Goal: Task Accomplishment & Management: Manage account settings

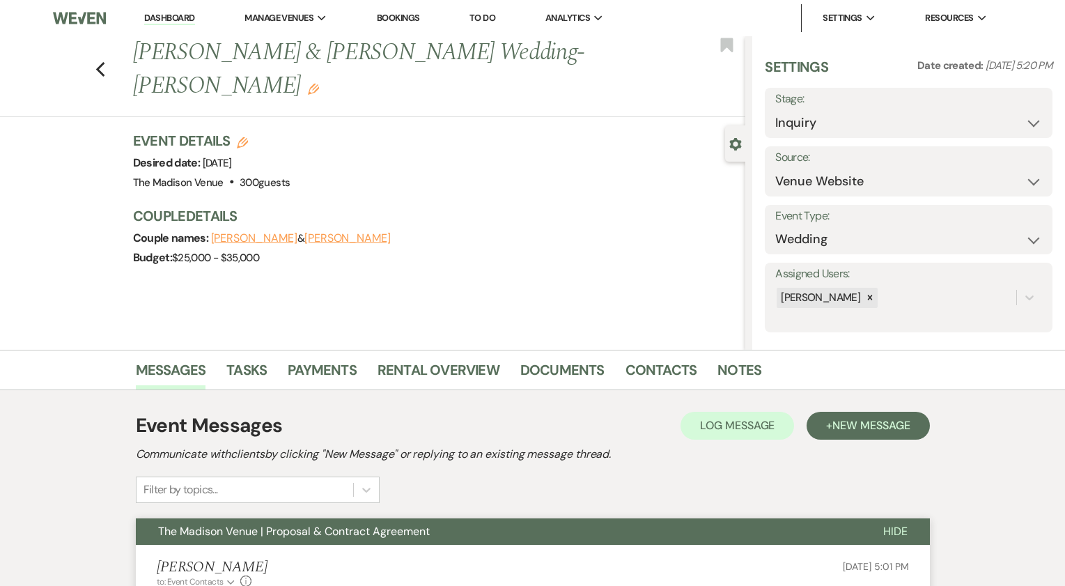
select select "5"
click at [171, 20] on link "Dashboard" at bounding box center [168, 18] width 50 height 13
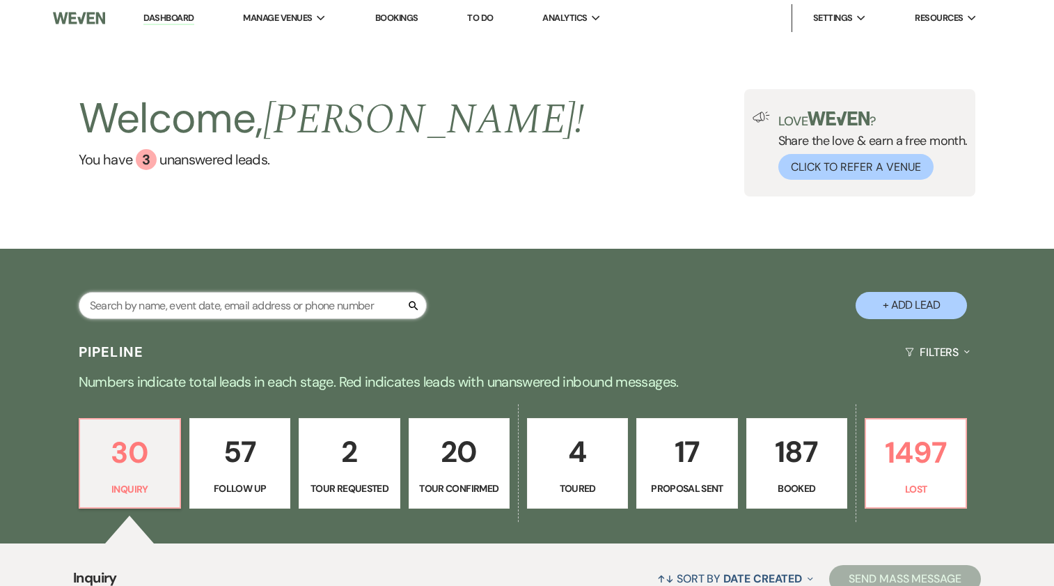
paste input "Sostakowski"
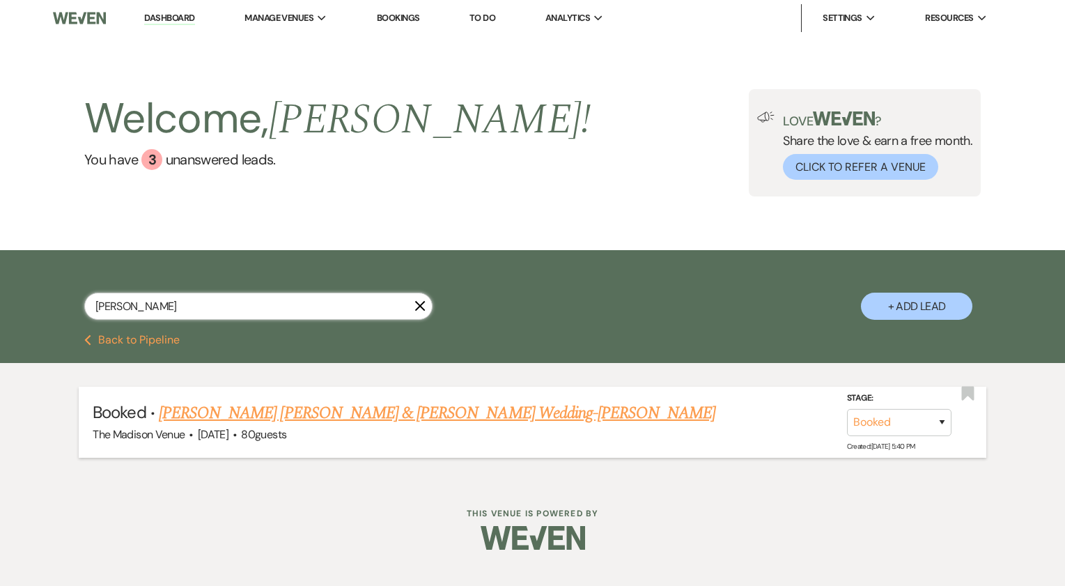
type input "Sostakowski"
click at [369, 416] on link "Torre Filippi & Lauren Sostakowski's Wedding-Cher" at bounding box center [437, 412] width 557 height 25
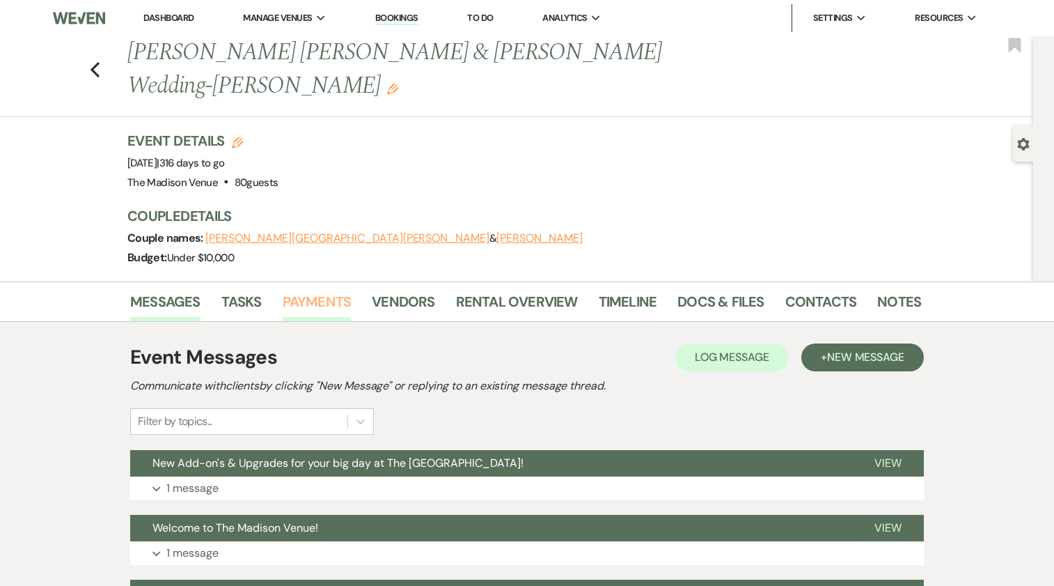
click at [312, 290] on link "Payments" at bounding box center [317, 305] width 69 height 31
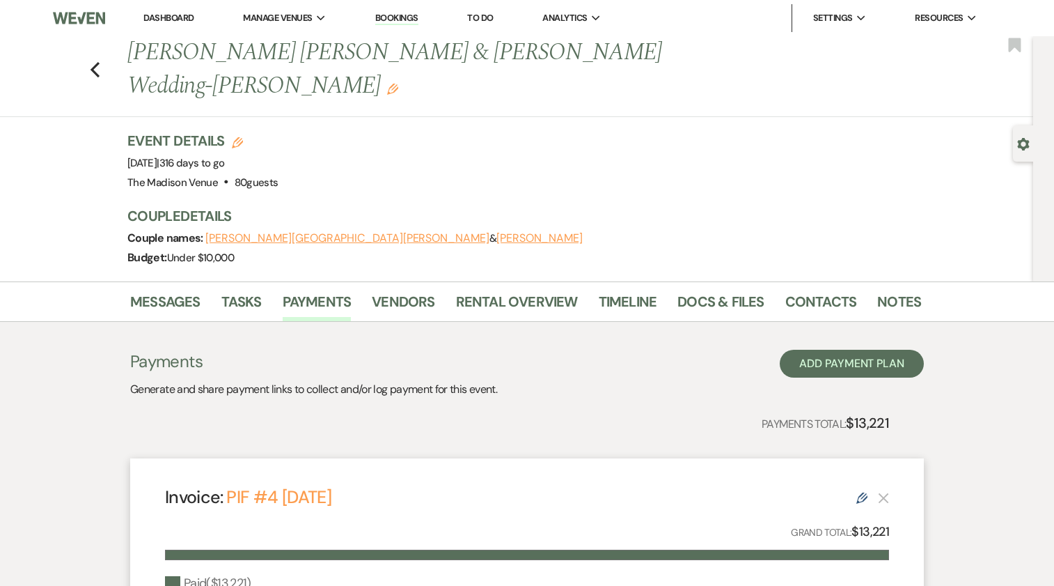
click at [163, 14] on link "Dashboard" at bounding box center [168, 18] width 50 height 12
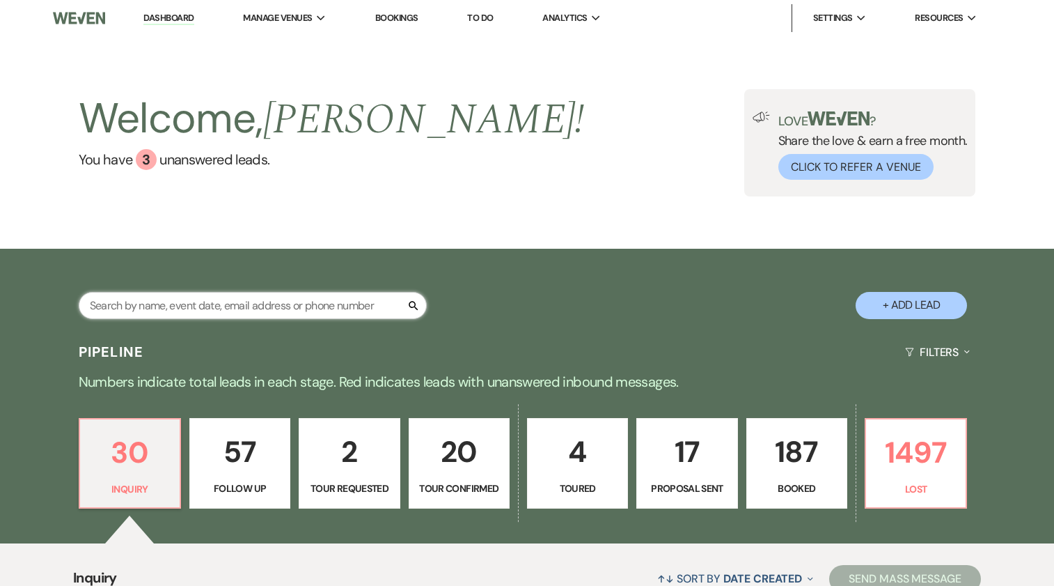
paste input "Alyssa"
type input "Alyssa"
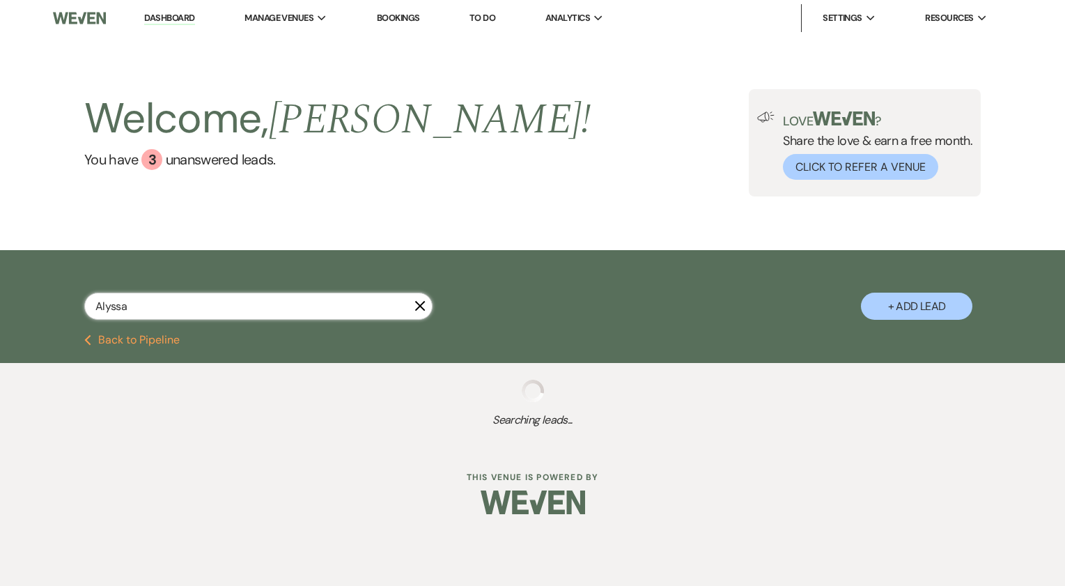
select select "8"
select select "10"
select select "8"
select select "5"
select select "8"
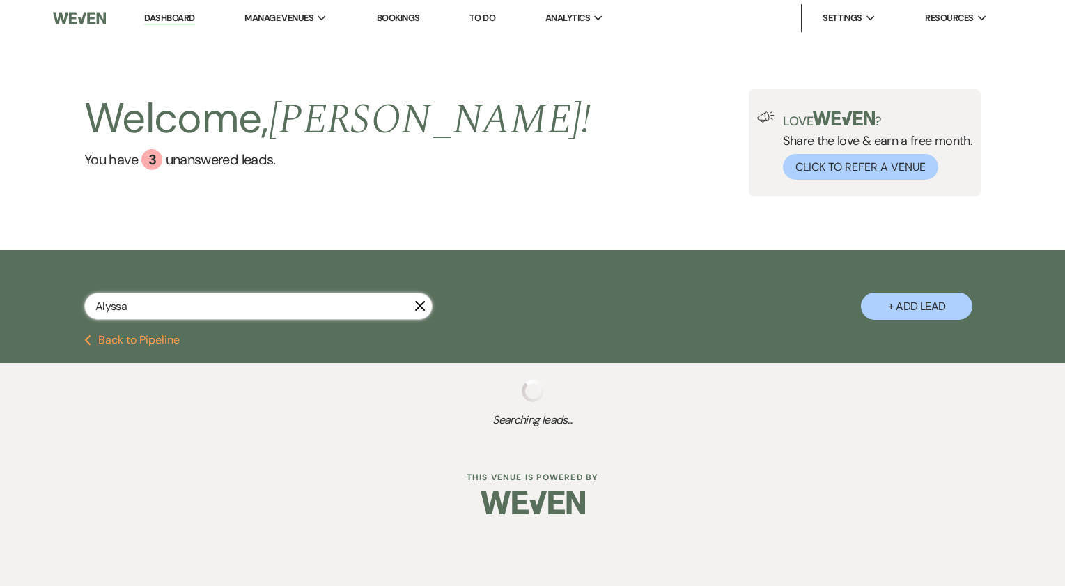
select select "5"
select select "8"
select select "5"
select select "8"
select select "10"
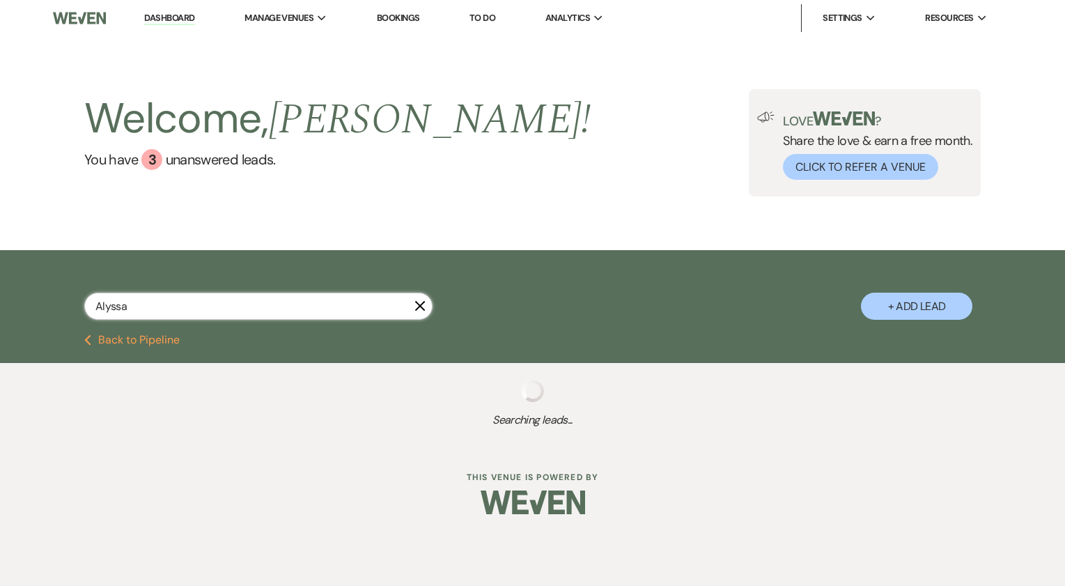
select select "8"
select select "6"
select select "8"
select select "5"
select select "8"
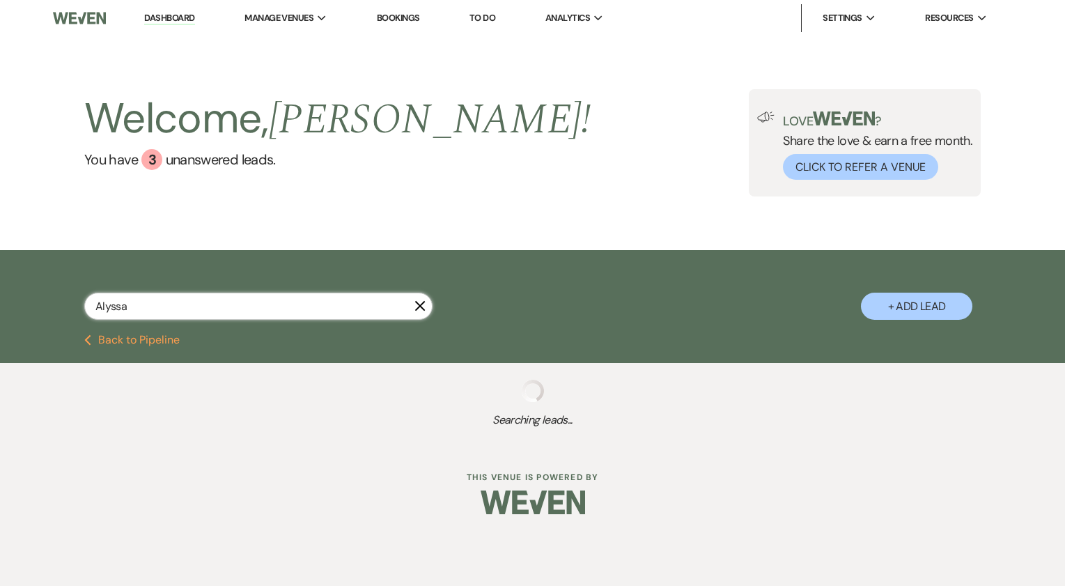
select select "5"
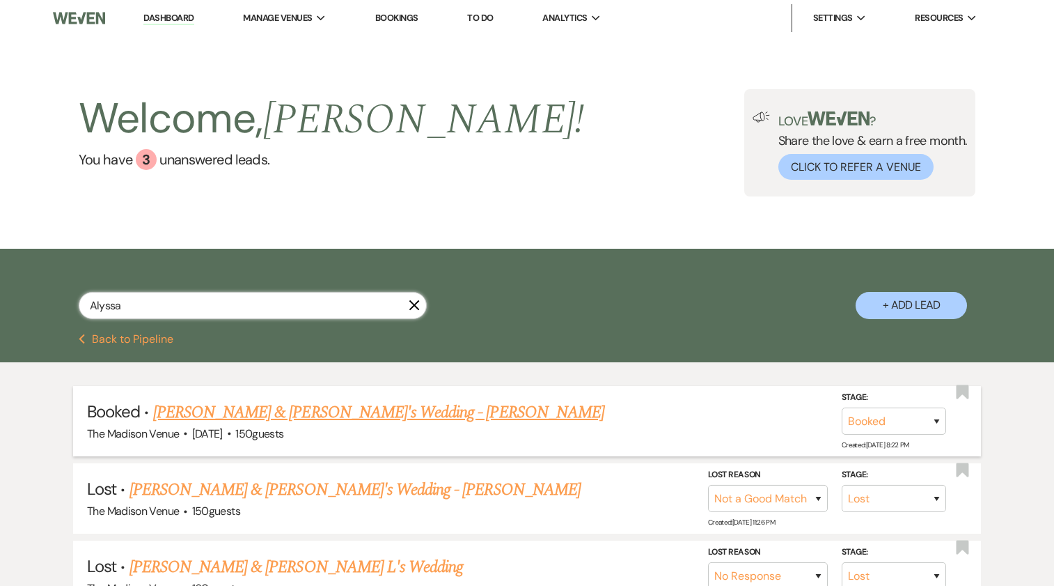
type input "Alyssa"
click at [276, 418] on link "Scott & Alyssa's Wedding - Cher" at bounding box center [378, 412] width 451 height 25
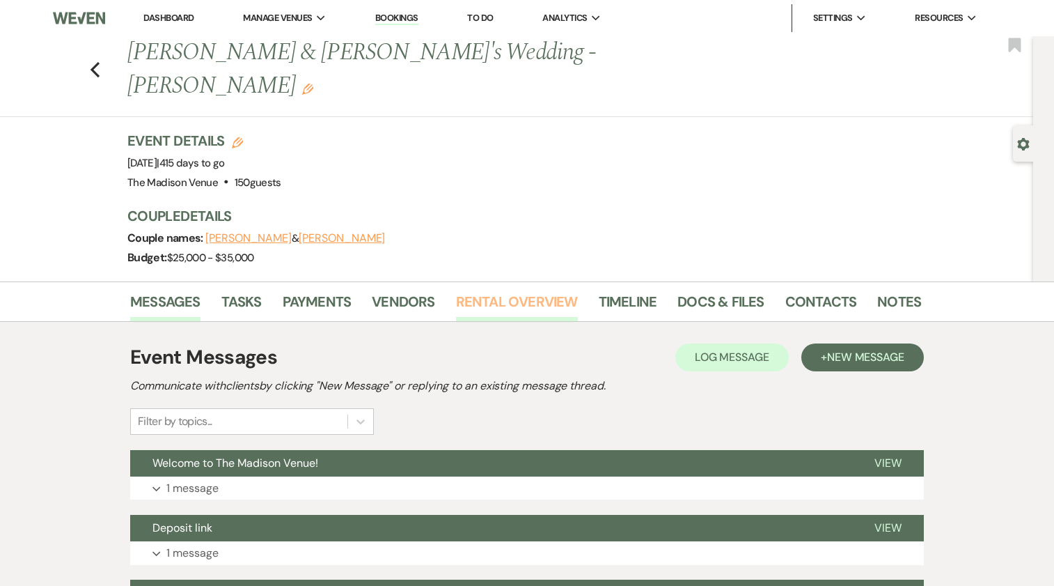
click at [494, 290] on link "Rental Overview" at bounding box center [517, 305] width 122 height 31
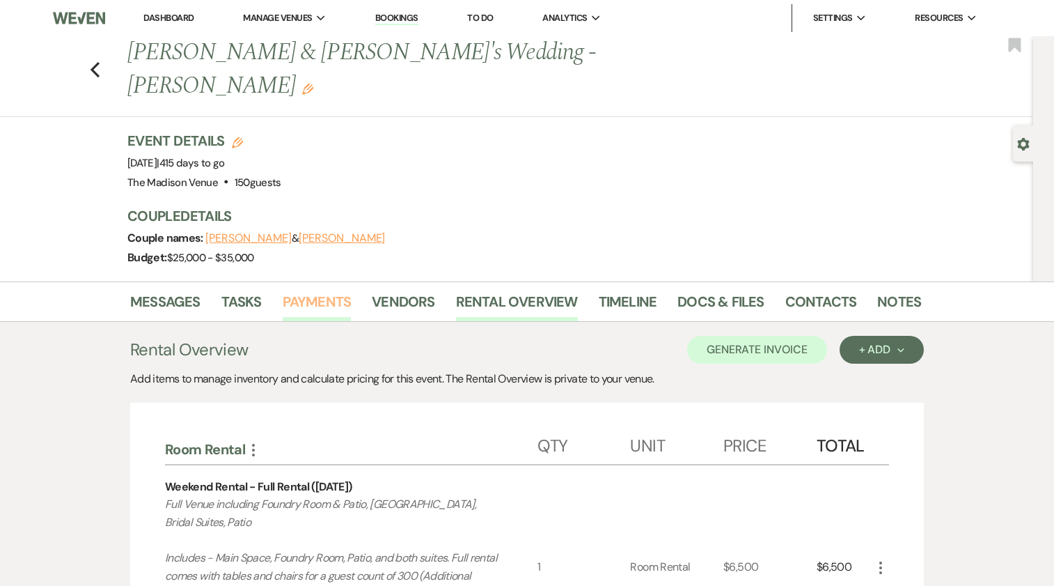
click at [289, 290] on link "Payments" at bounding box center [317, 305] width 69 height 31
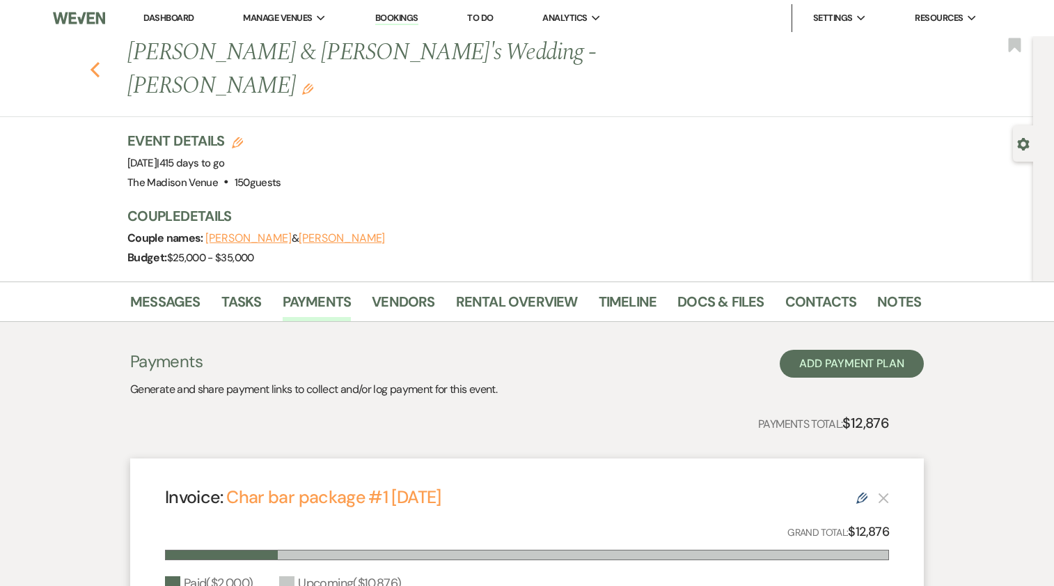
click at [98, 62] on use "button" at bounding box center [95, 69] width 9 height 15
select select "8"
select select "10"
select select "8"
select select "5"
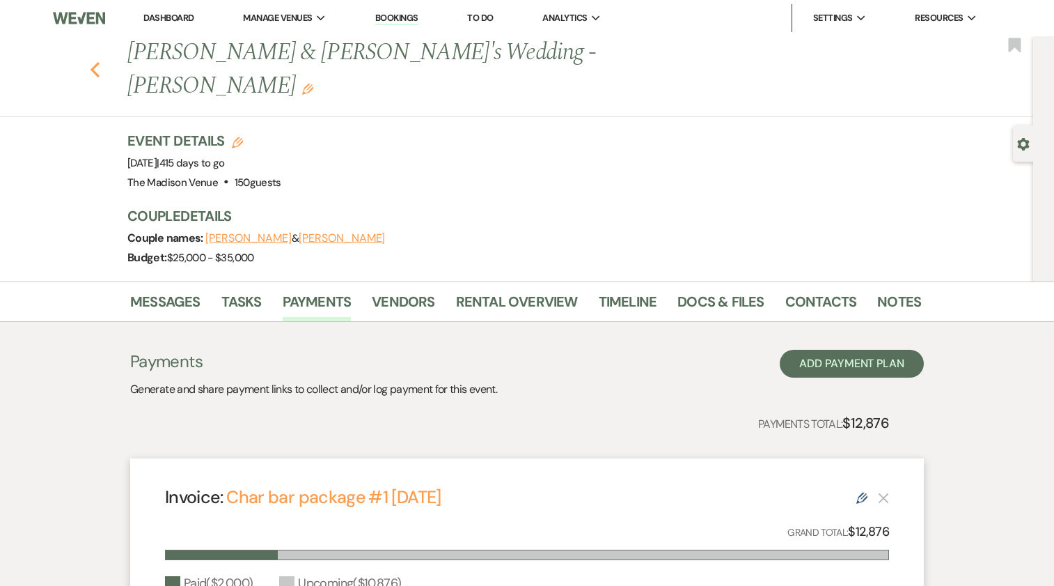
select select "8"
select select "5"
select select "8"
select select "5"
select select "8"
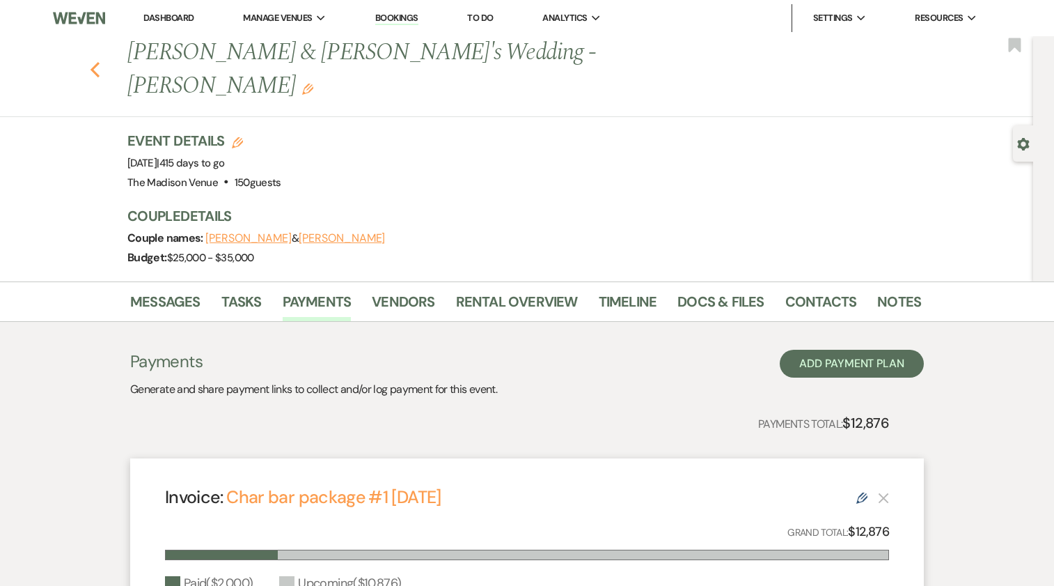
select select "10"
select select "8"
select select "6"
select select "8"
select select "5"
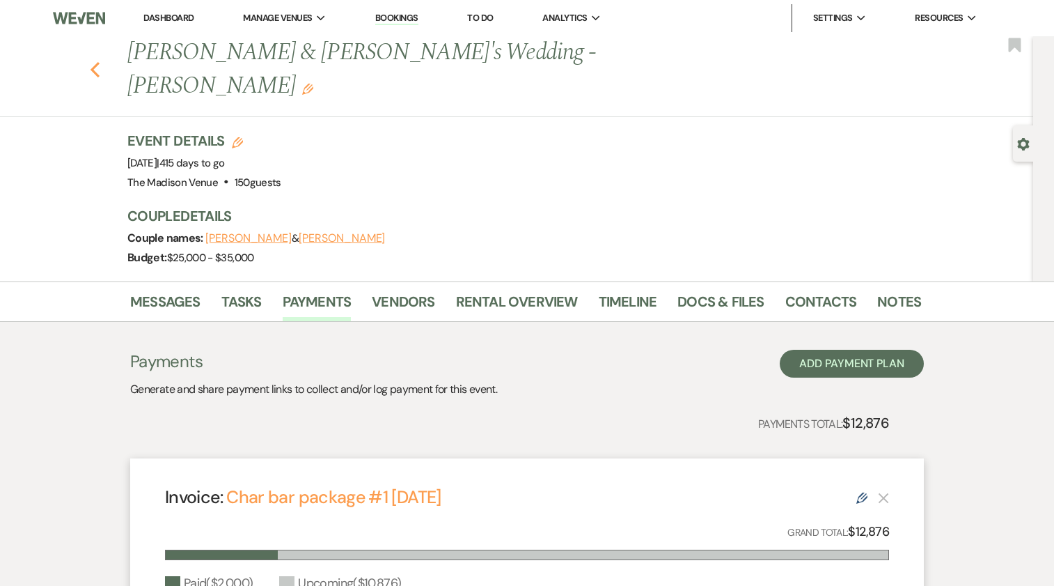
select select "8"
select select "5"
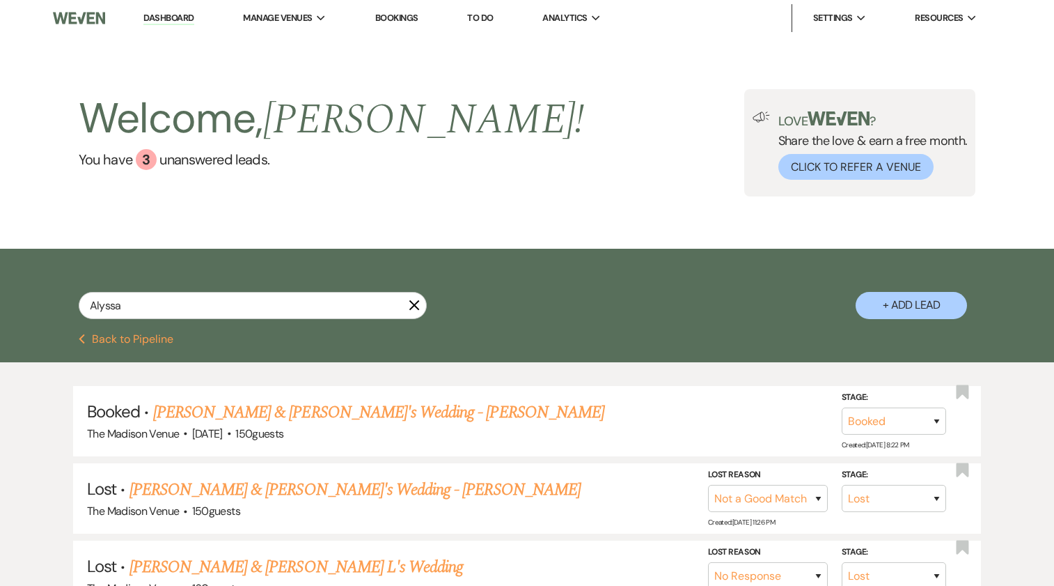
click at [416, 302] on use "button" at bounding box center [415, 305] width 10 height 10
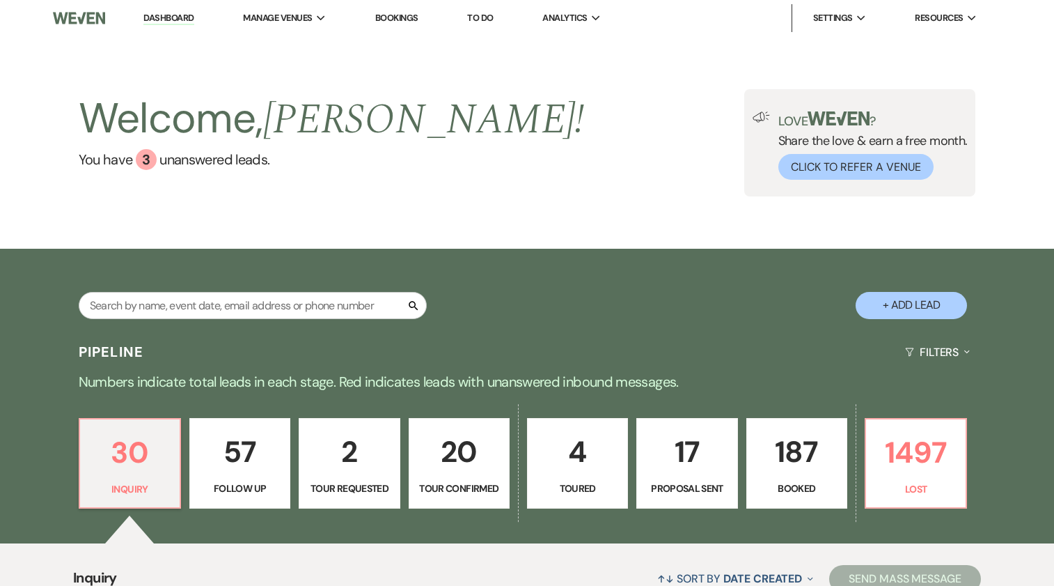
click at [773, 471] on p "187" at bounding box center [797, 451] width 83 height 47
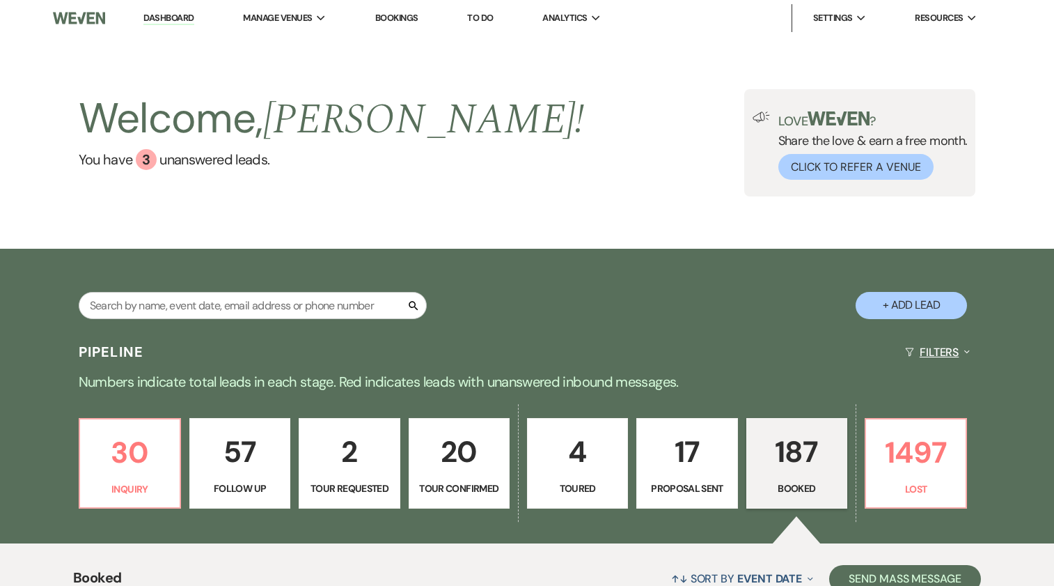
click at [930, 342] on button "Filters Expand" at bounding box center [938, 352] width 76 height 37
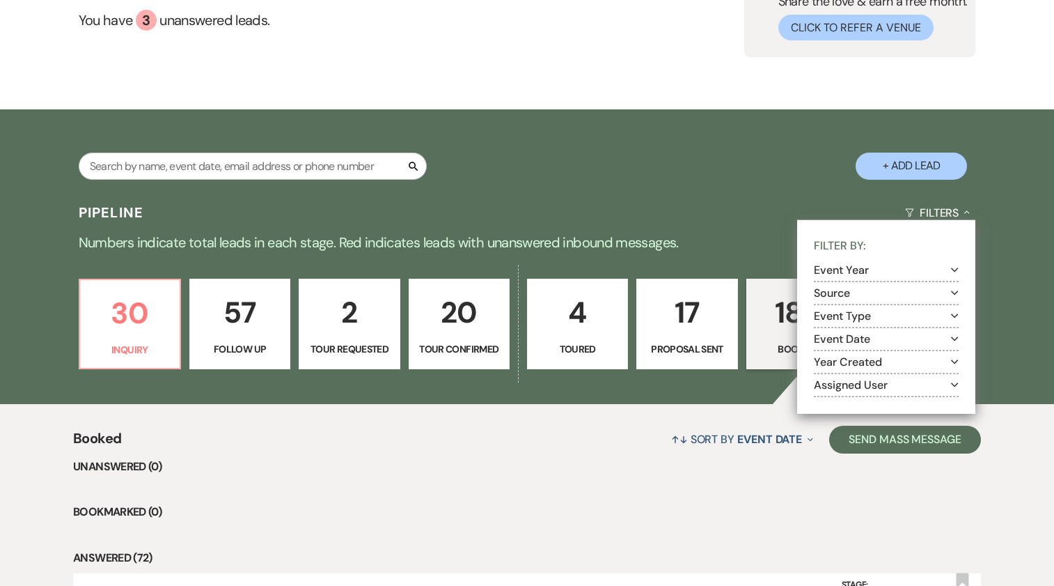
scroll to position [142, 0]
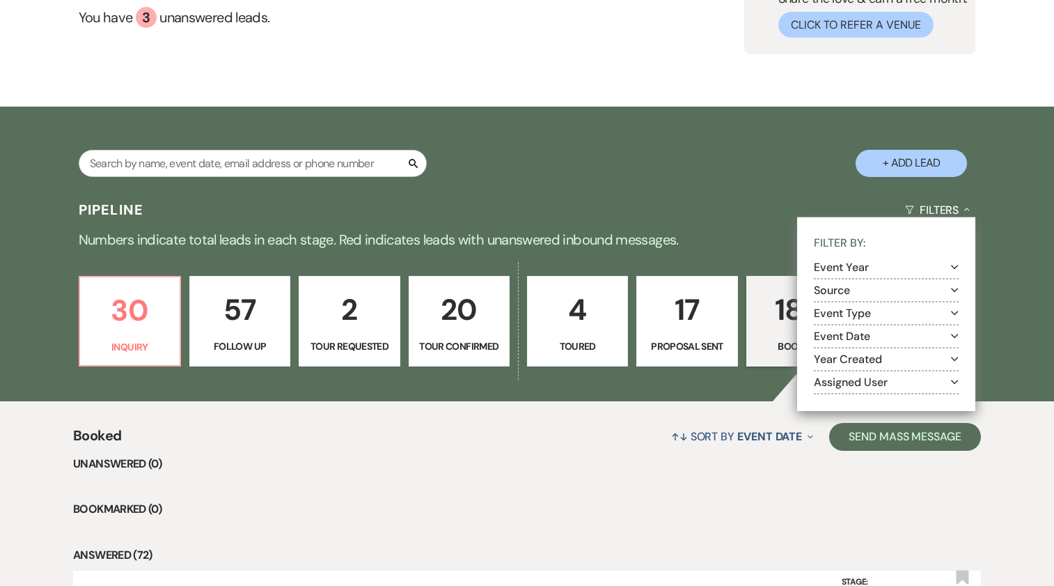
click at [853, 380] on button "Assigned User Expand" at bounding box center [886, 382] width 145 height 11
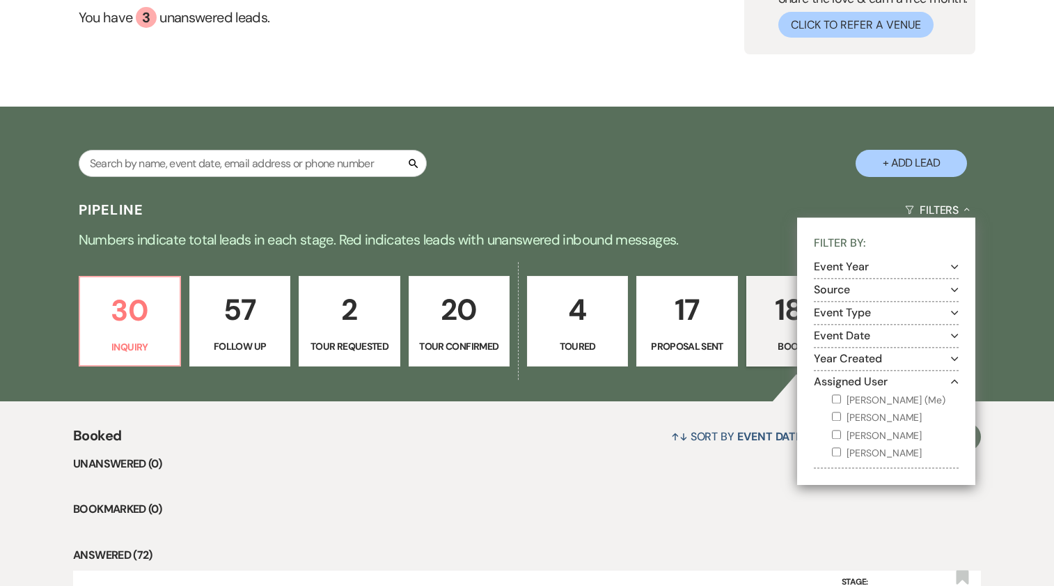
click at [835, 454] on input "Daryl Licursi" at bounding box center [836, 451] width 9 height 9
checkbox input "true"
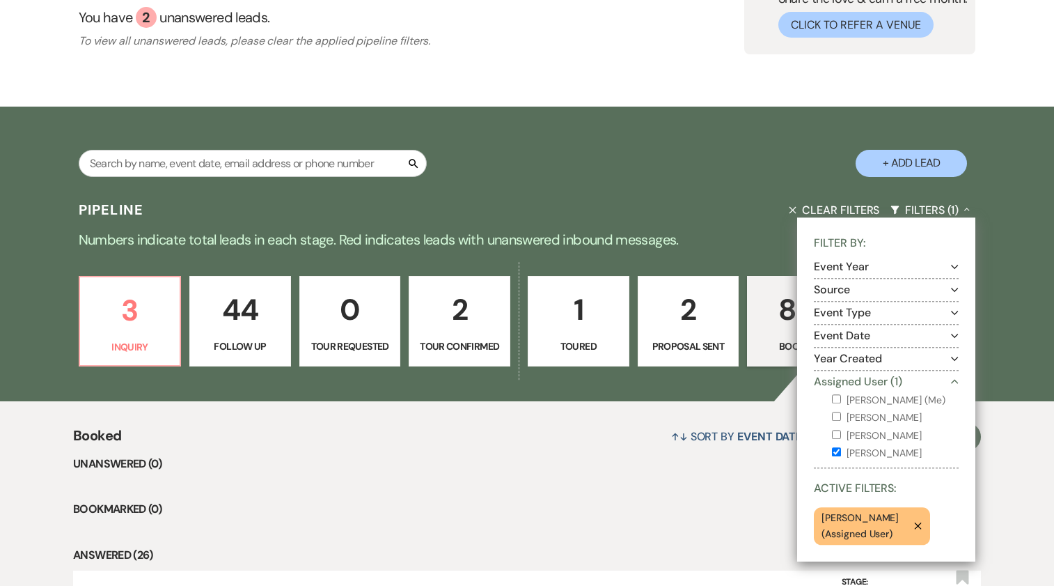
click at [825, 289] on button "Source Expand" at bounding box center [886, 290] width 145 height 11
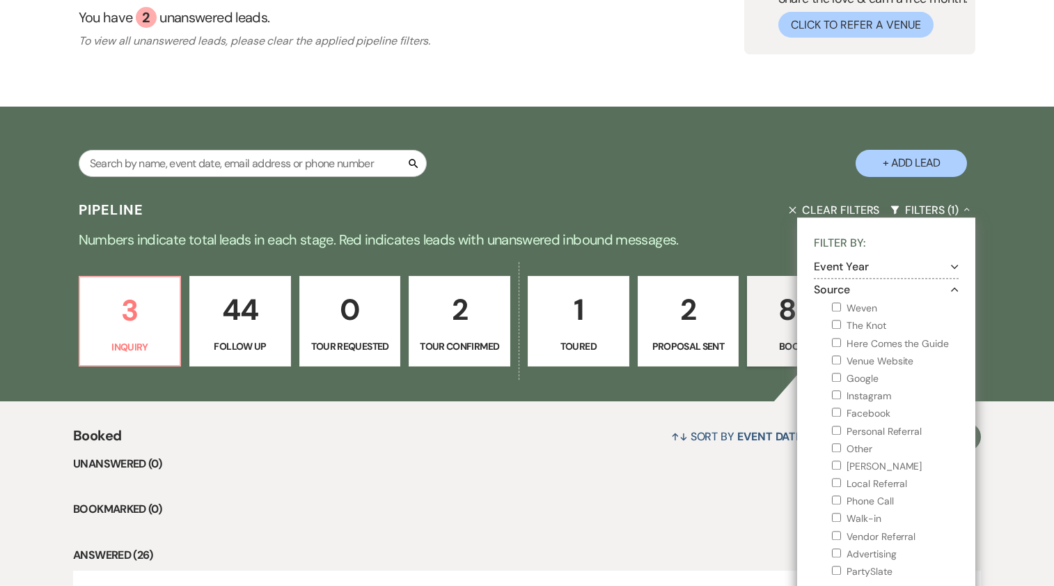
click at [825, 289] on button "Source Collapse" at bounding box center [886, 290] width 145 height 11
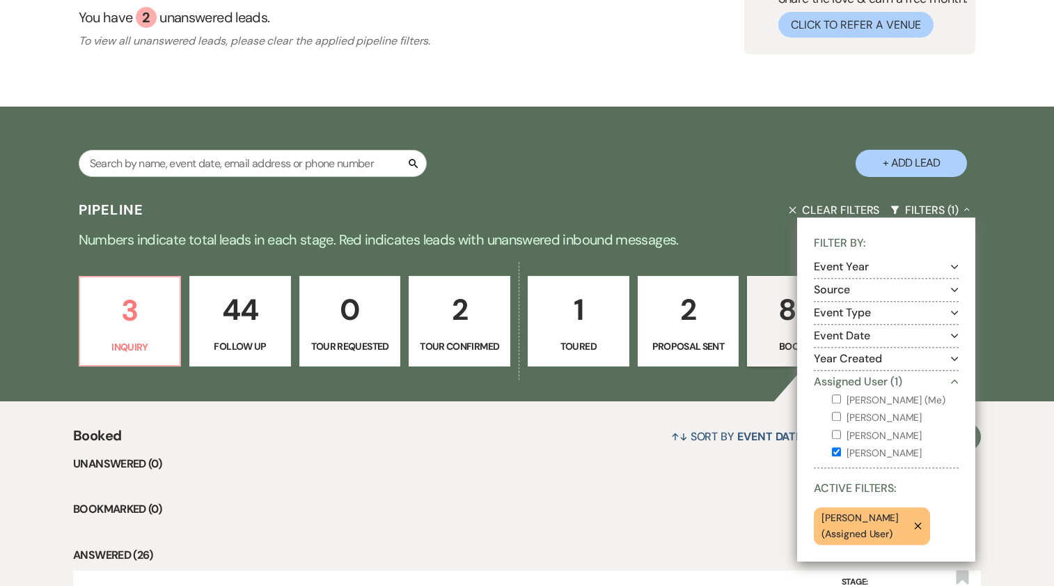
click at [625, 469] on li "Unanswered (0)" at bounding box center [527, 464] width 908 height 18
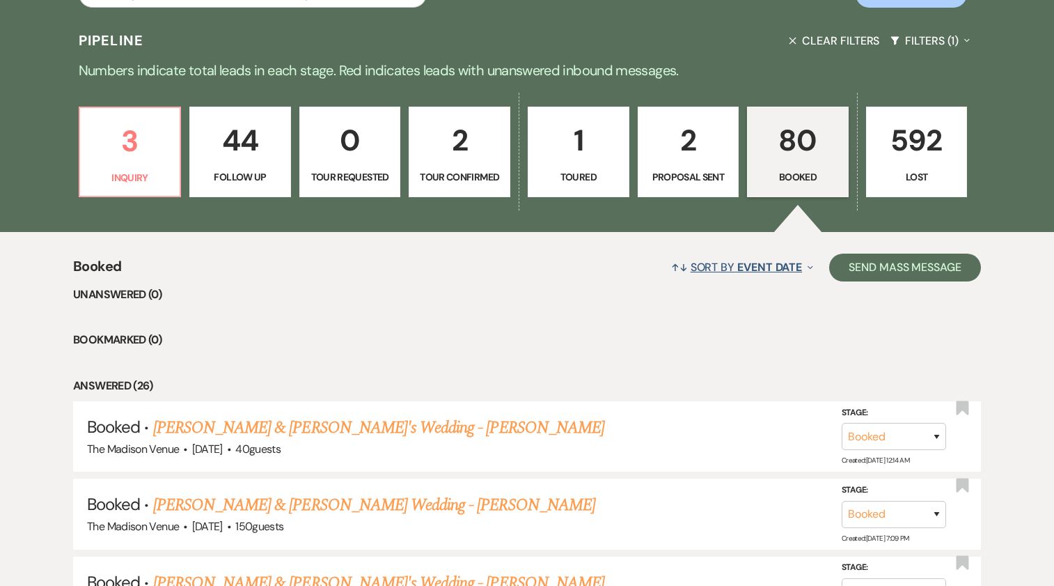
scroll to position [309, 0]
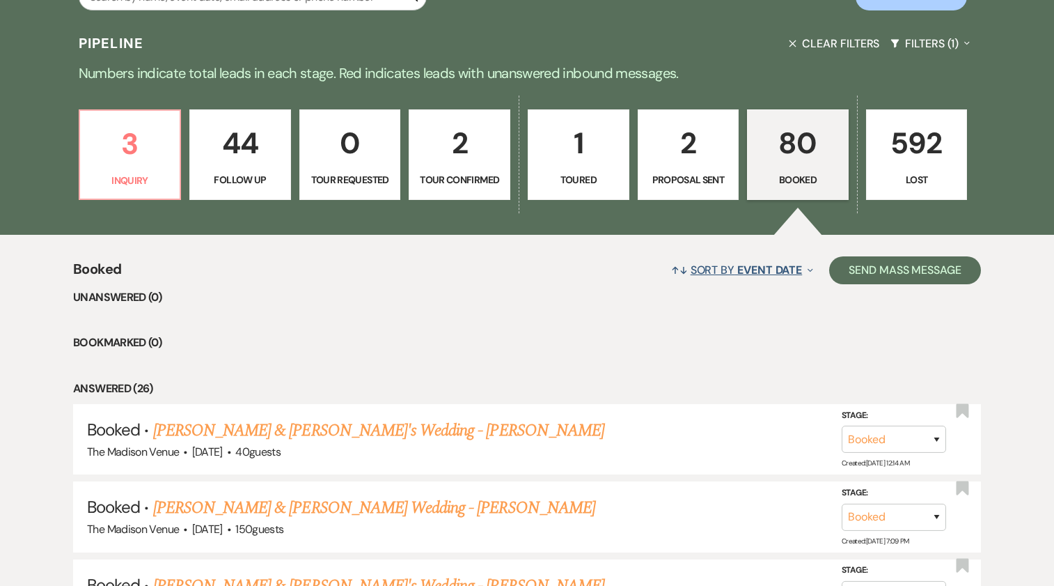
click at [680, 268] on span "↑↓" at bounding box center [679, 270] width 17 height 15
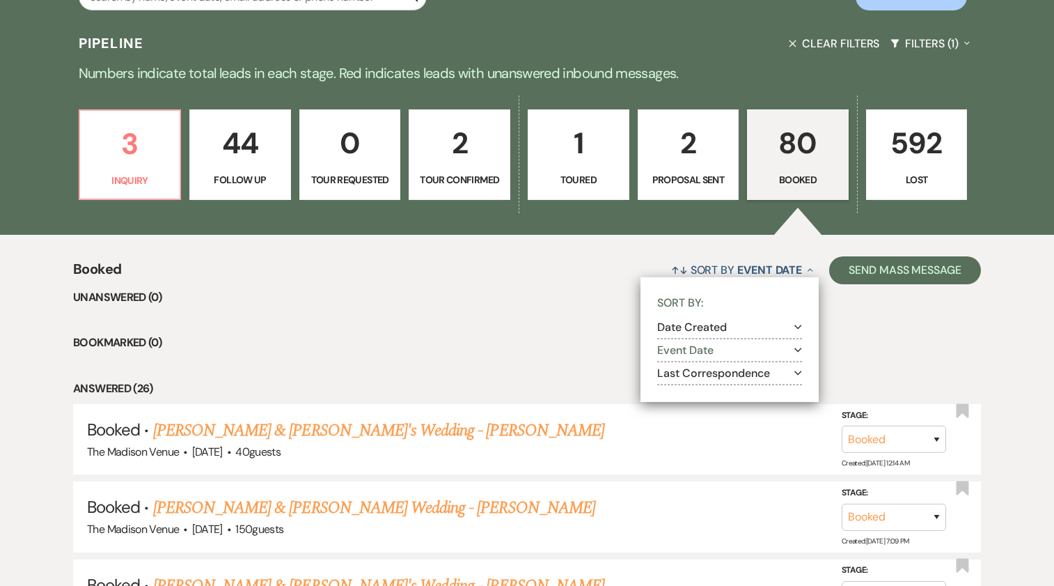
click at [692, 328] on button "Date Created Expand" at bounding box center [729, 326] width 145 height 11
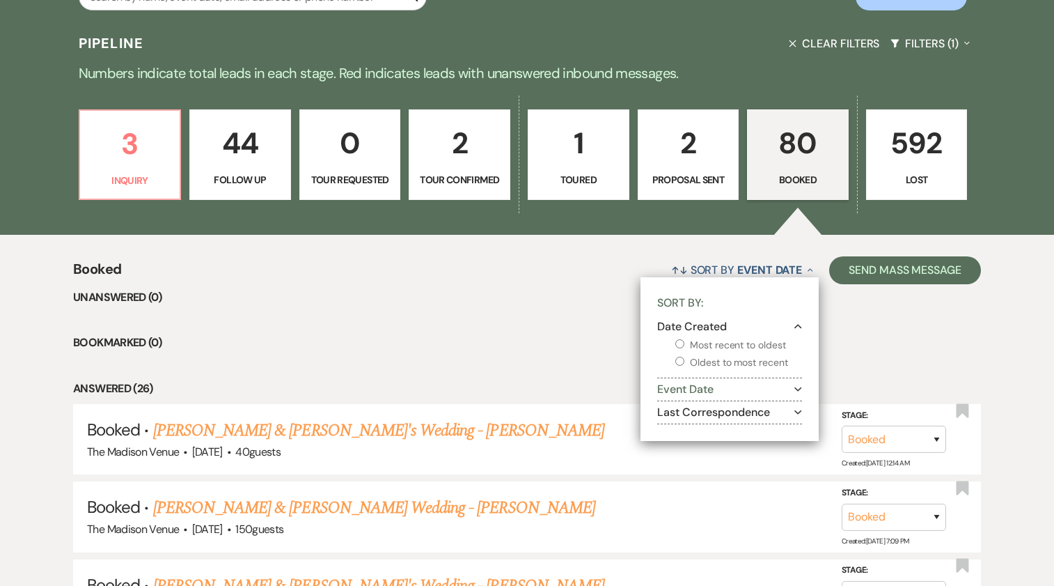
click at [694, 362] on label "Oldest to most recent" at bounding box center [739, 362] width 127 height 17
click at [685, 362] on input "Oldest to most recent" at bounding box center [680, 361] width 9 height 9
radio input "true"
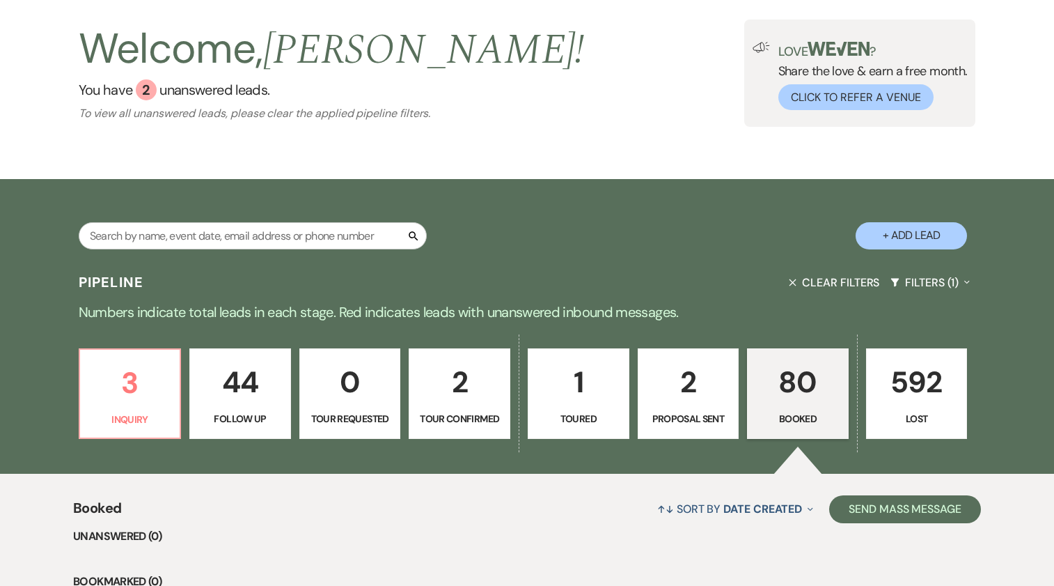
scroll to position [84, 0]
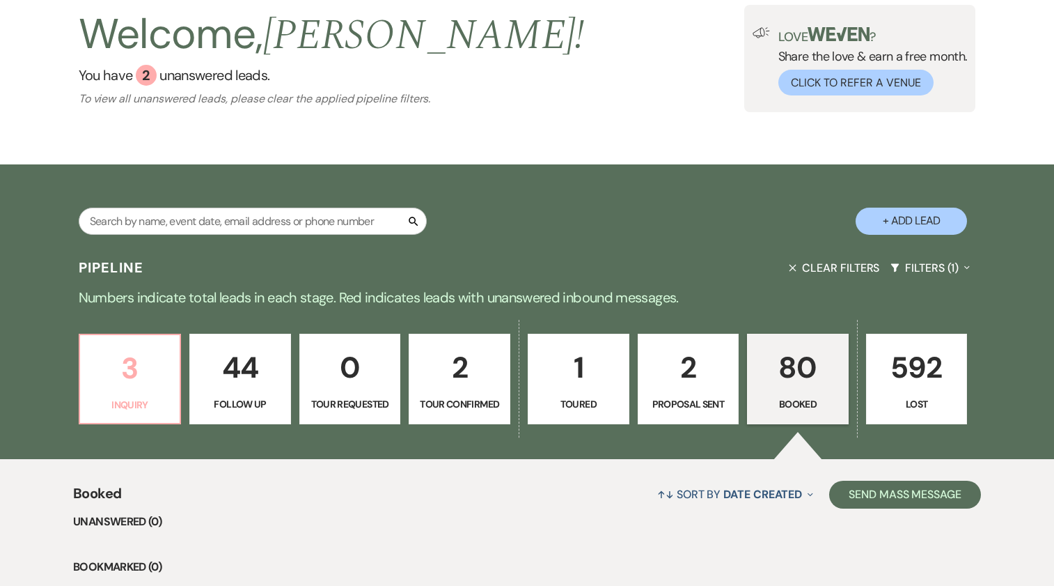
click at [143, 373] on p "3" at bounding box center [130, 368] width 84 height 47
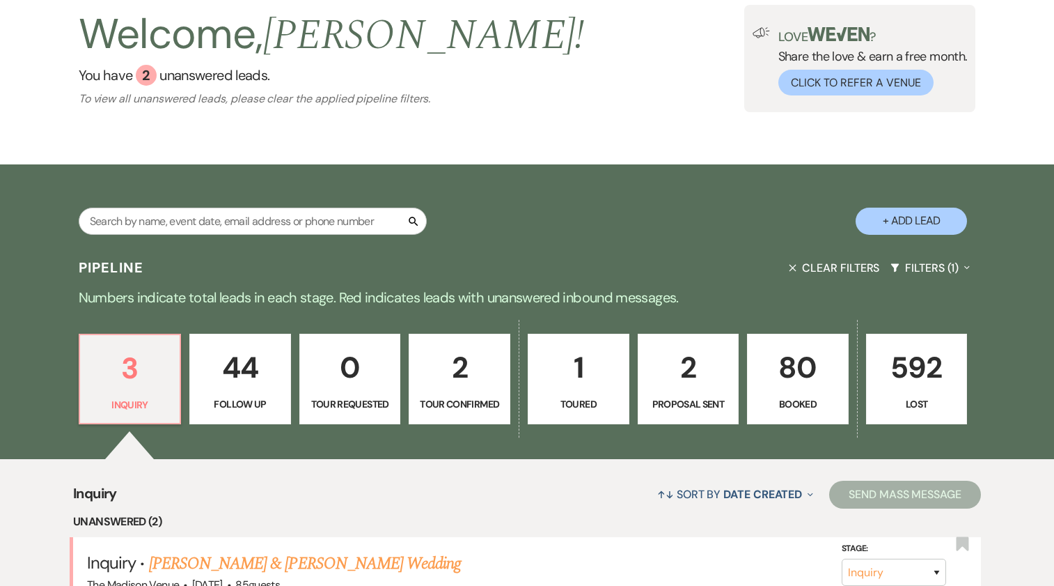
click at [793, 265] on icon "button" at bounding box center [793, 268] width 8 height 8
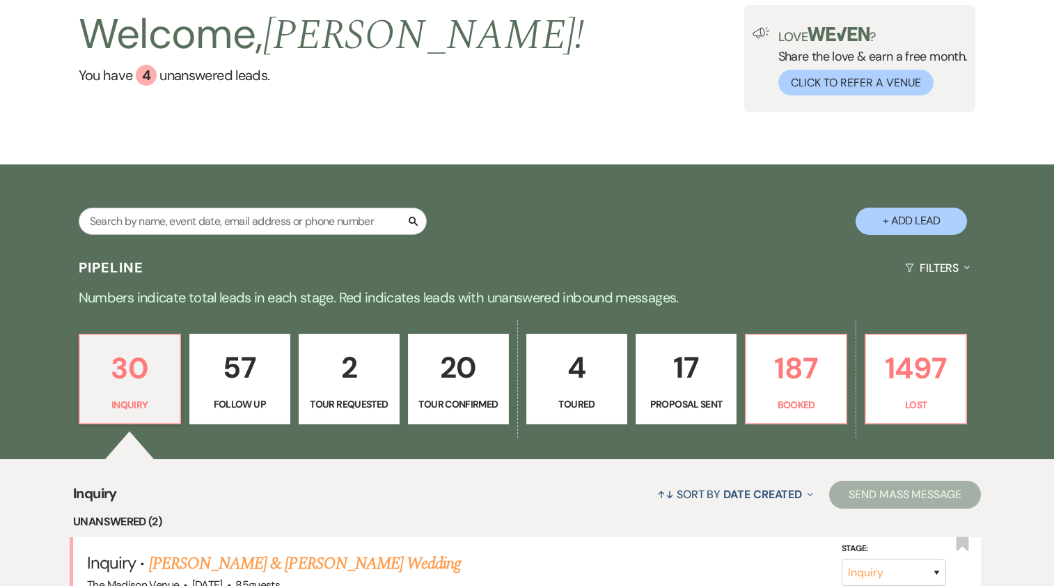
scroll to position [309, 0]
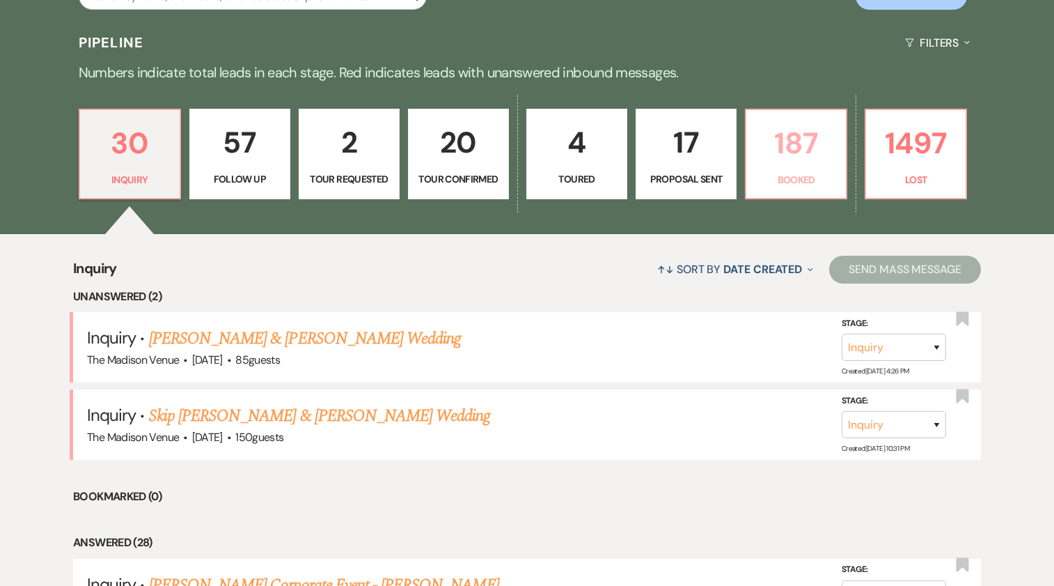
click at [786, 159] on p "187" at bounding box center [796, 143] width 83 height 47
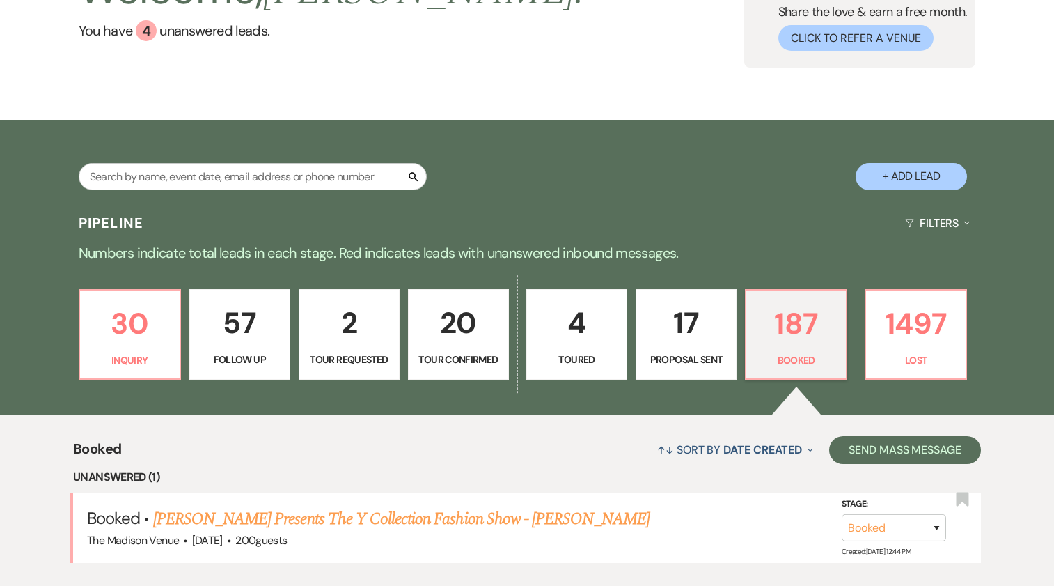
scroll to position [309, 0]
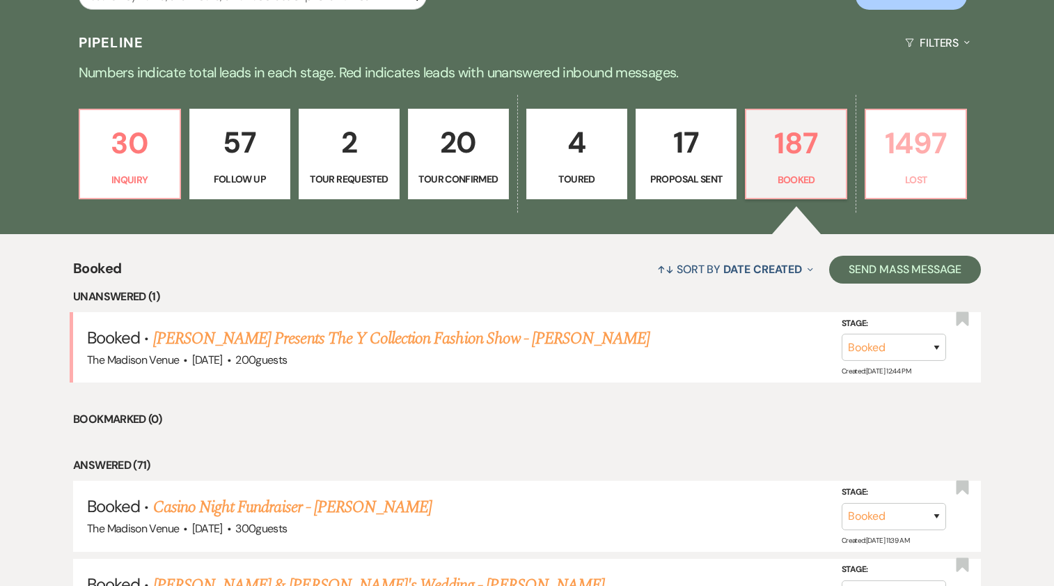
click at [932, 174] on p "Lost" at bounding box center [916, 179] width 83 height 15
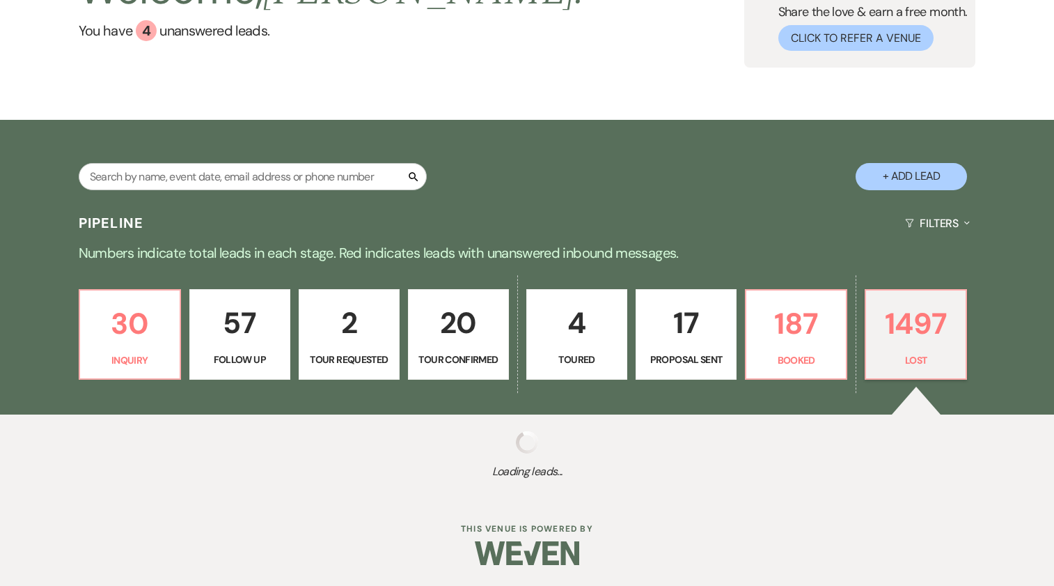
scroll to position [129, 0]
select select "8"
select select "5"
select select "8"
select select "11"
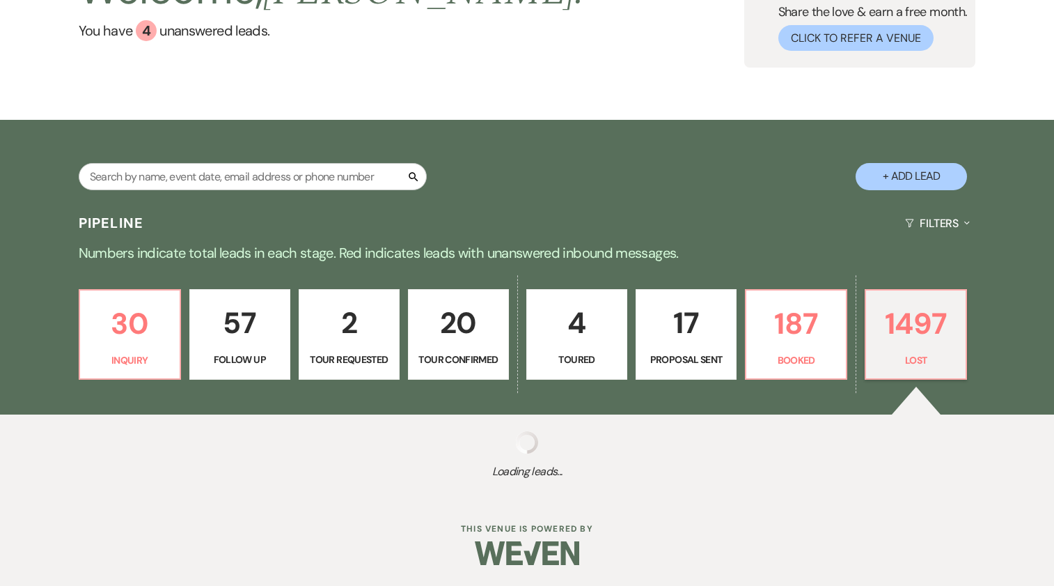
select select "8"
select select "11"
select select "8"
select select "11"
select select "8"
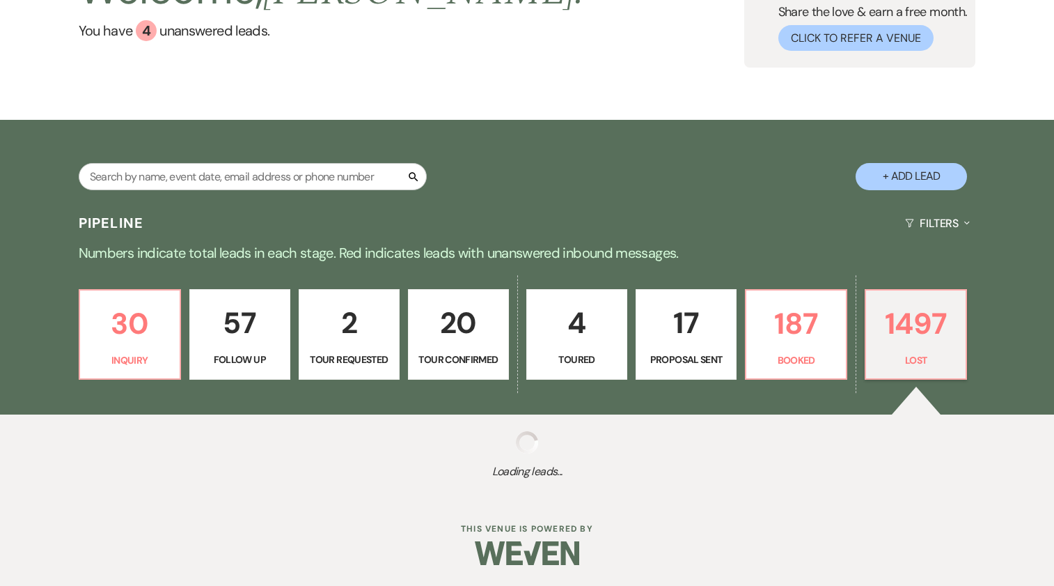
select select "5"
select select "8"
select select "11"
select select "8"
select select "5"
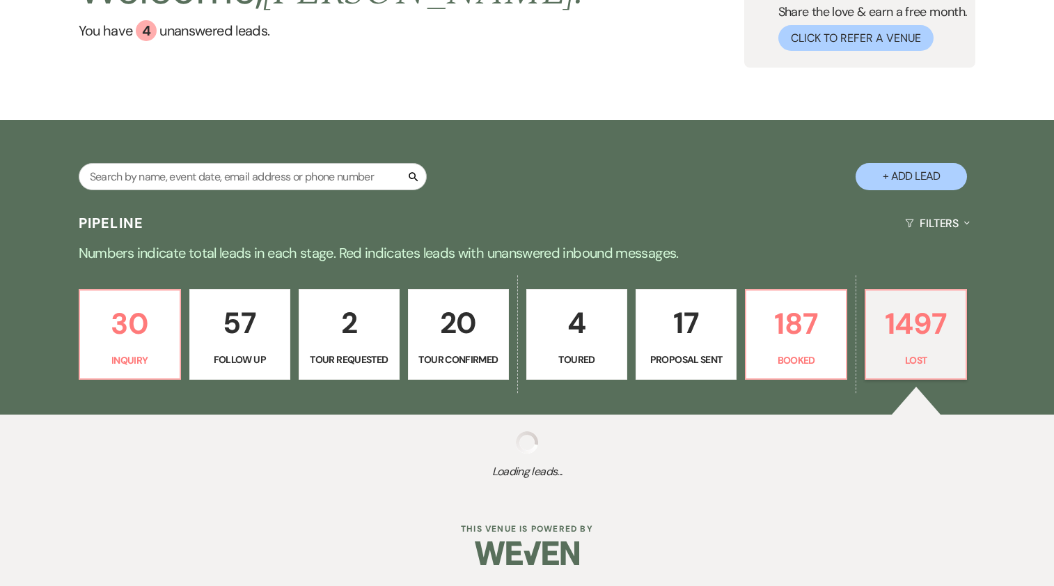
select select "8"
select select "6"
select select "8"
select select "5"
select select "8"
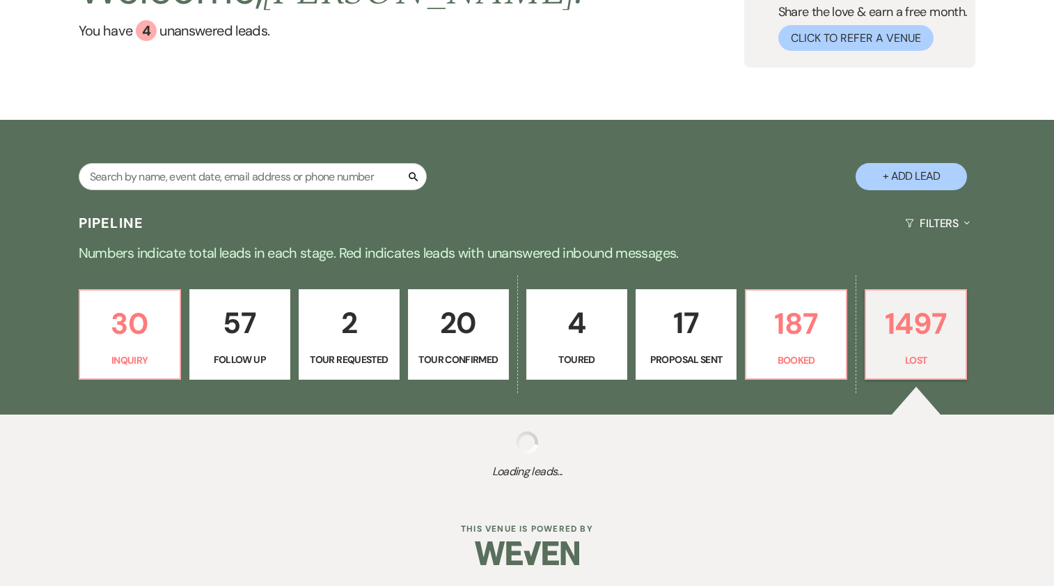
select select "5"
select select "8"
select select "7"
select select "8"
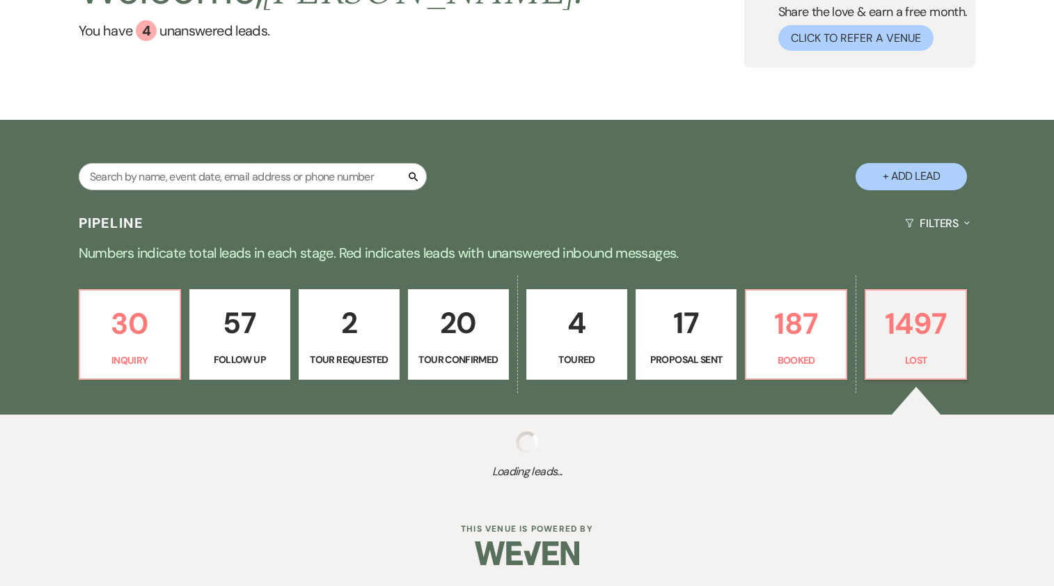
select select "8"
select select "5"
select select "8"
select select "7"
select select "8"
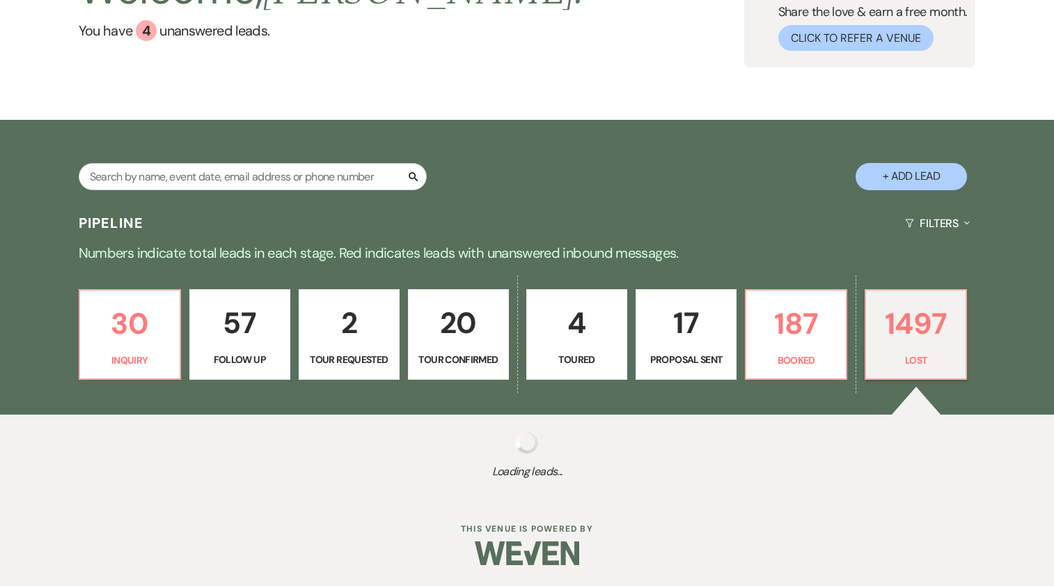
select select "5"
select select "8"
select select "5"
select select "8"
select select "11"
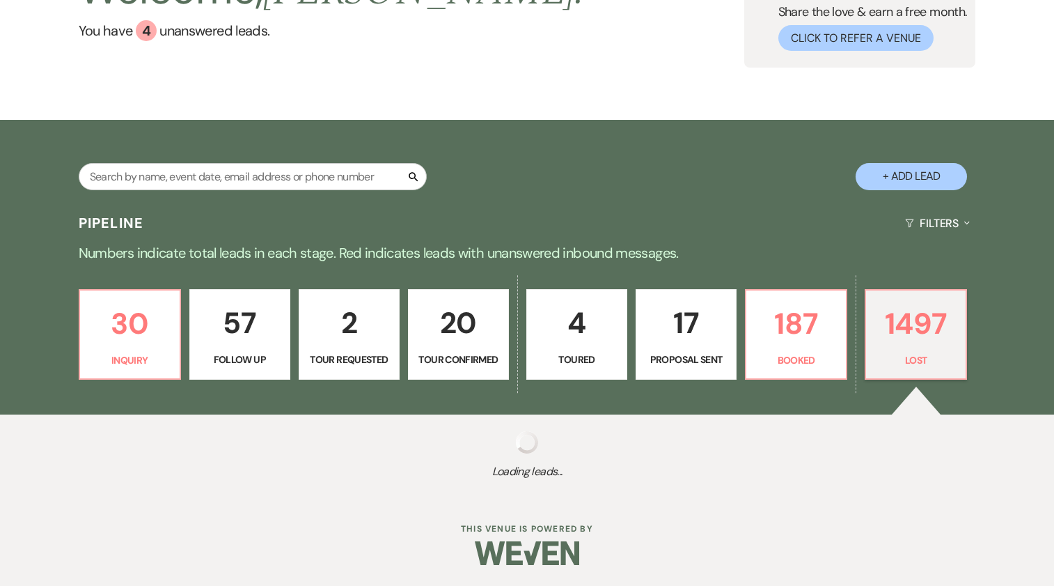
select select "8"
select select "11"
select select "8"
select select "5"
select select "8"
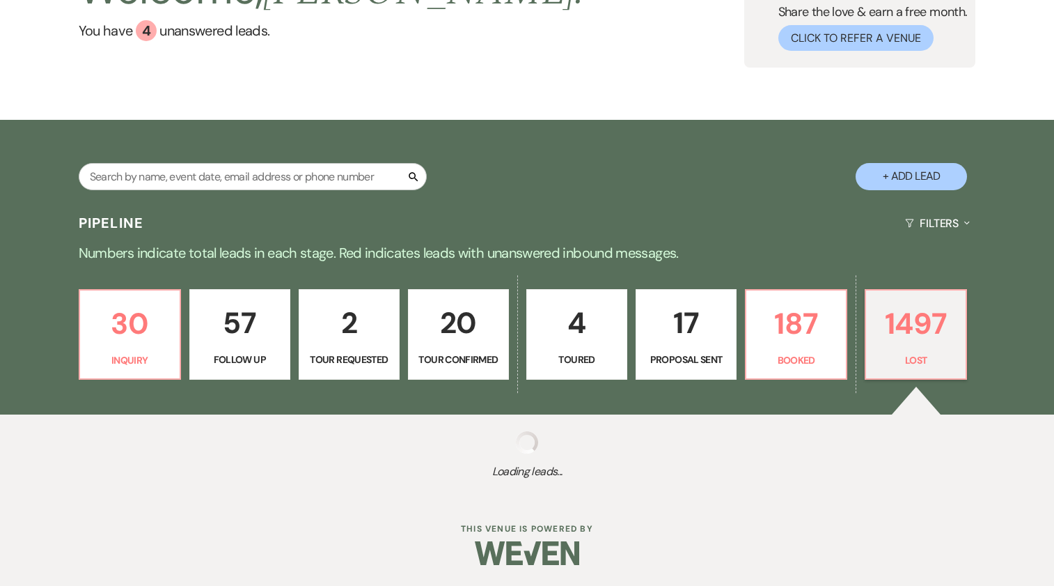
select select "5"
select select "8"
select select "1"
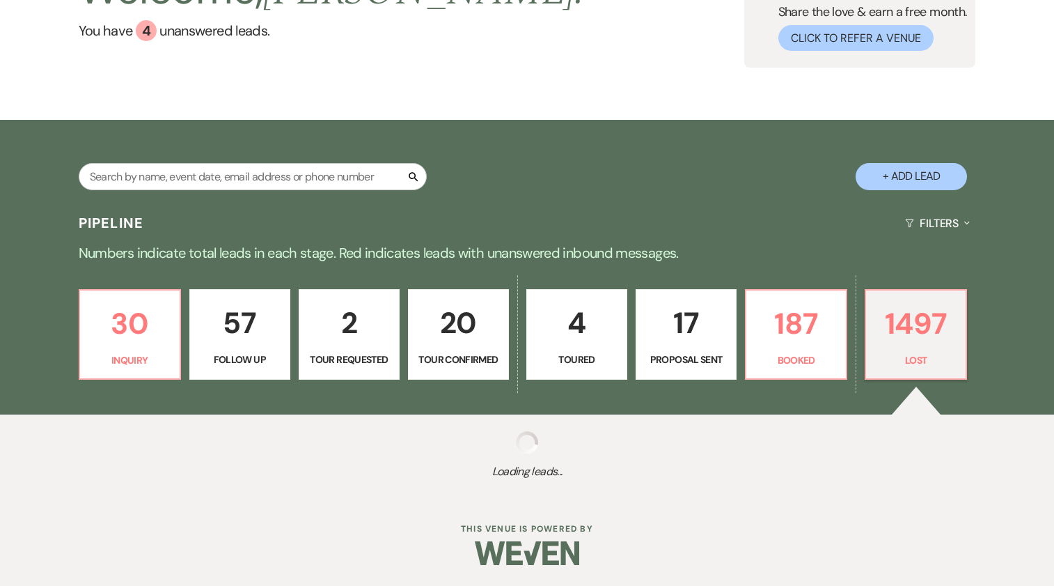
select select "8"
select select "5"
select select "8"
select select "5"
select select "8"
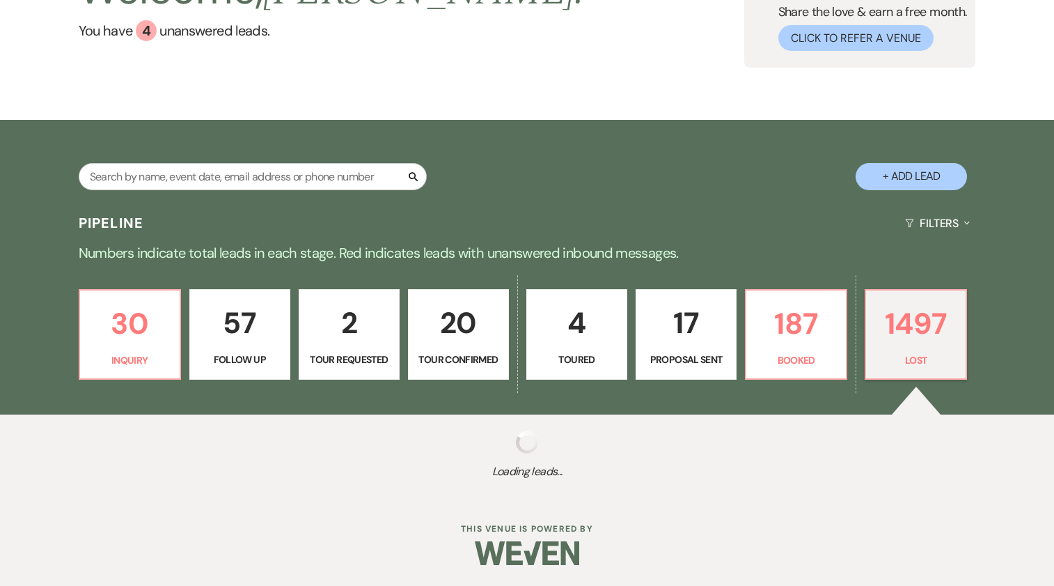
select select "5"
select select "8"
select select "11"
select select "8"
select select "5"
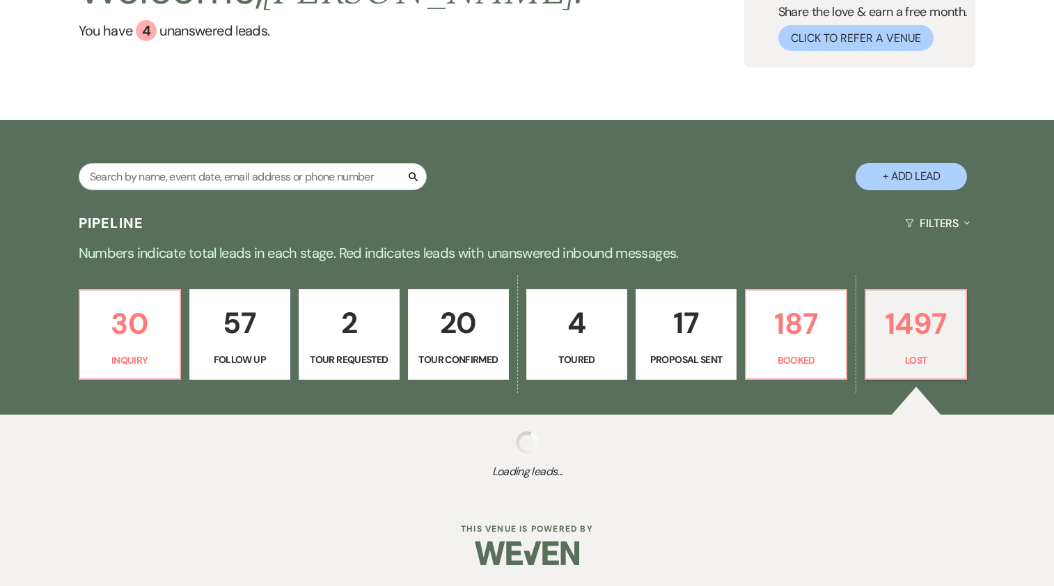
select select "8"
select select "5"
select select "8"
select select "5"
select select "8"
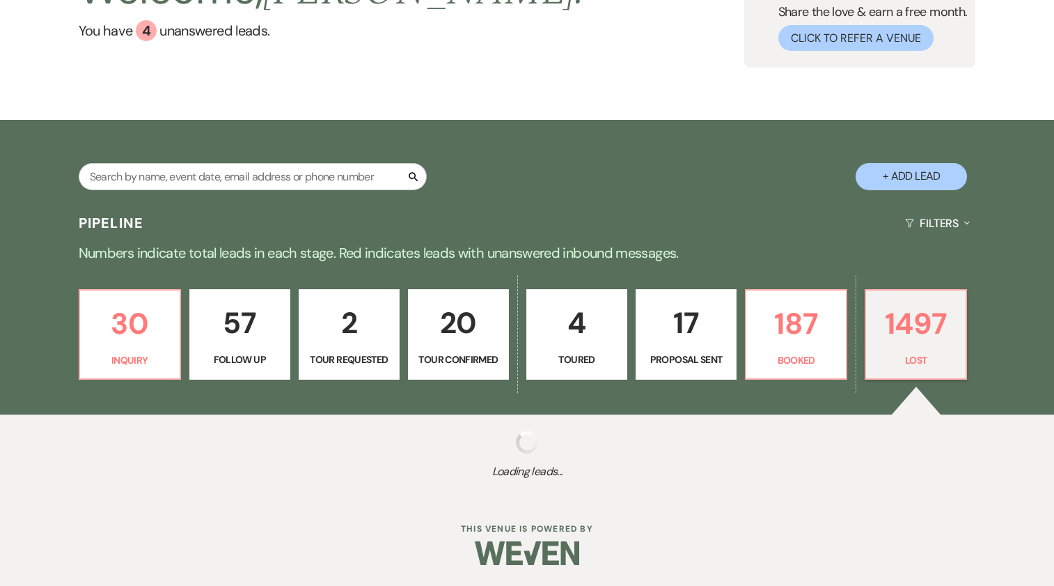
select select "5"
select select "8"
select select "5"
select select "8"
select select "5"
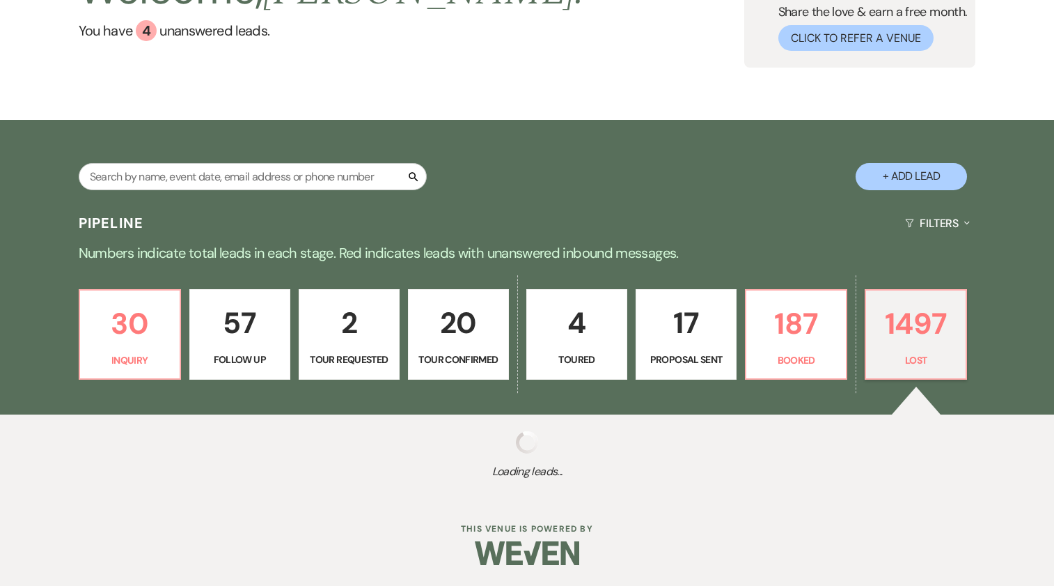
select select "8"
select select "6"
select select "8"
select select "6"
select select "8"
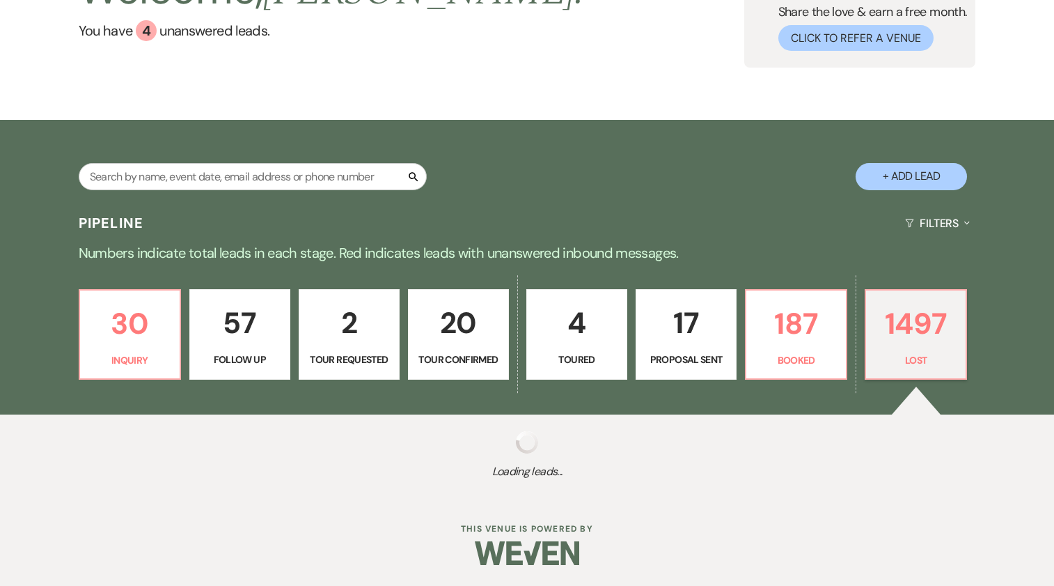
select select "5"
select select "8"
select select "5"
select select "8"
select select "5"
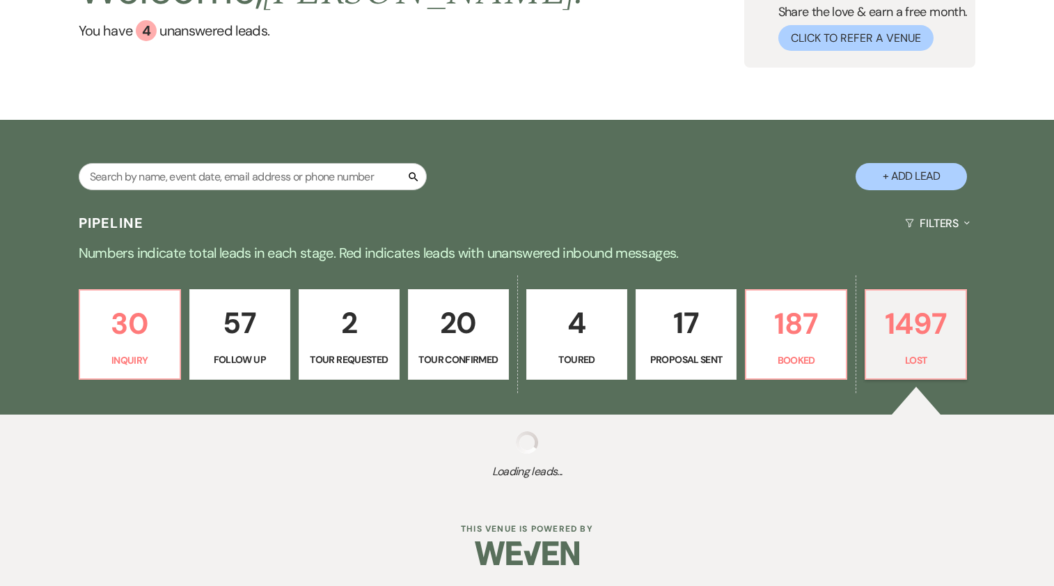
select select "8"
select select "5"
select select "8"
select select "6"
select select "8"
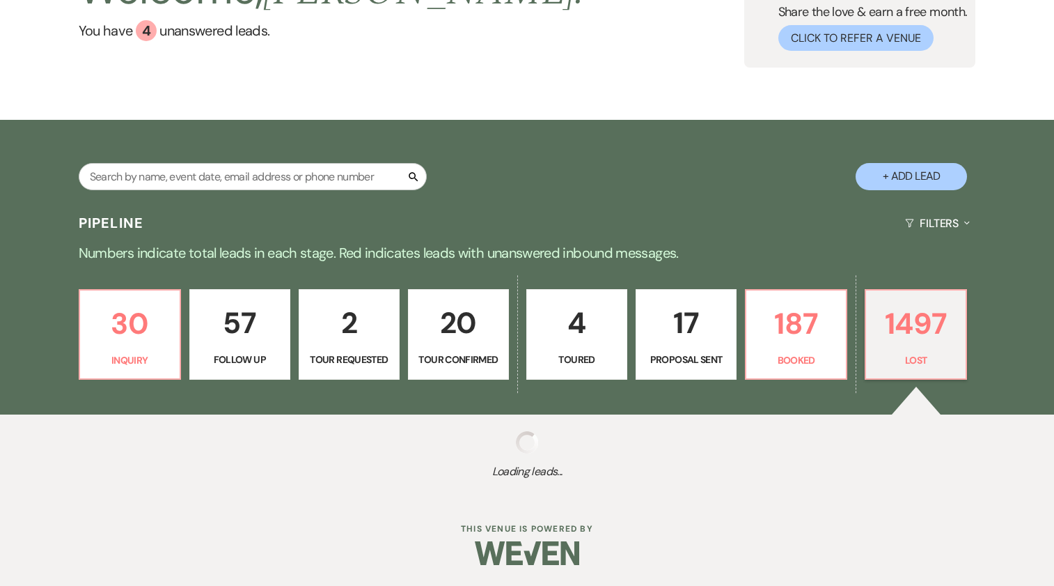
select select "5"
select select "8"
select select "5"
select select "8"
select select "5"
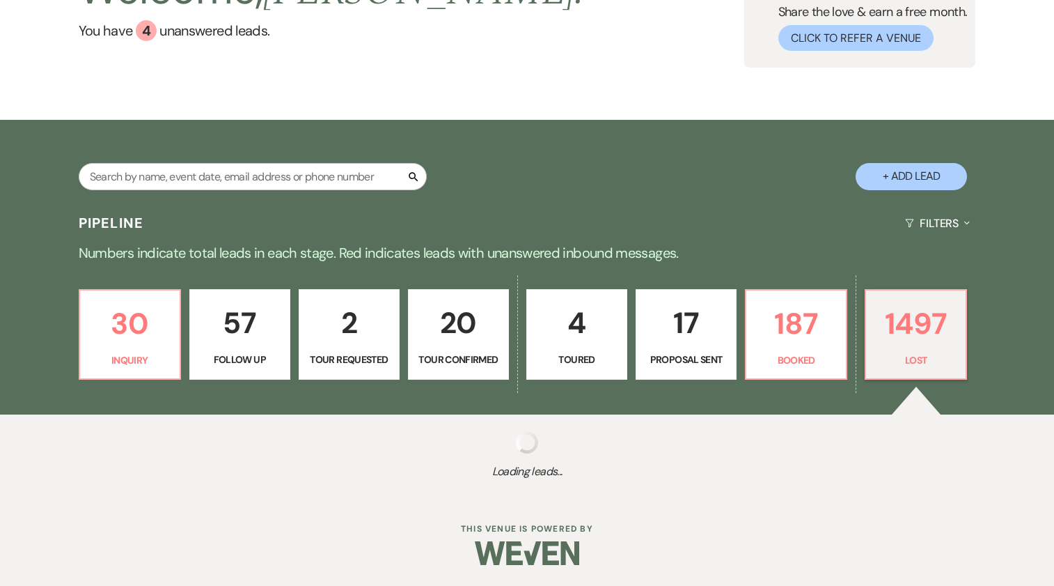
select select "8"
select select "6"
select select "8"
select select "5"
select select "8"
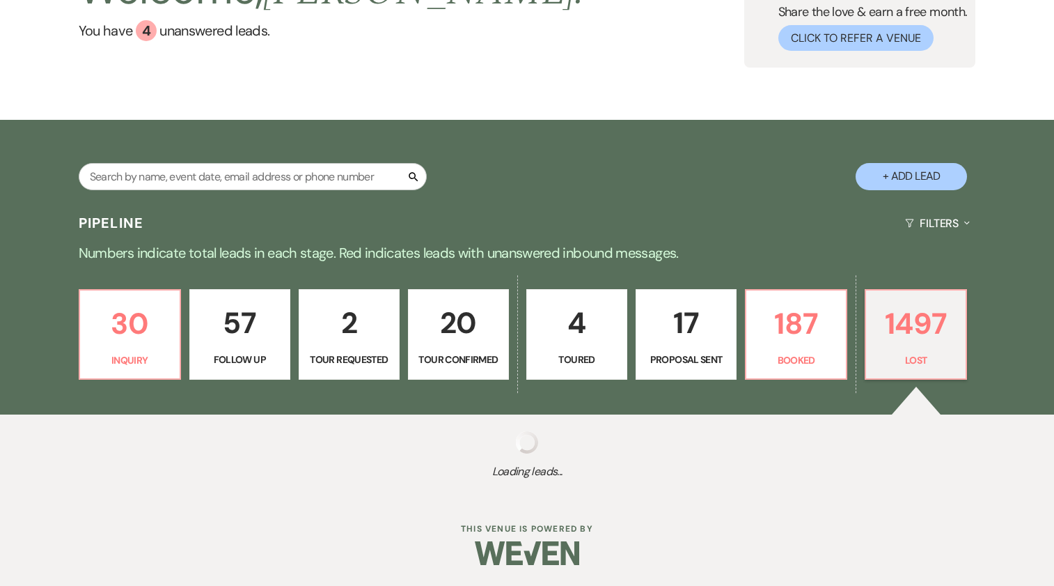
select select "5"
select select "8"
select select "1"
select select "8"
select select "5"
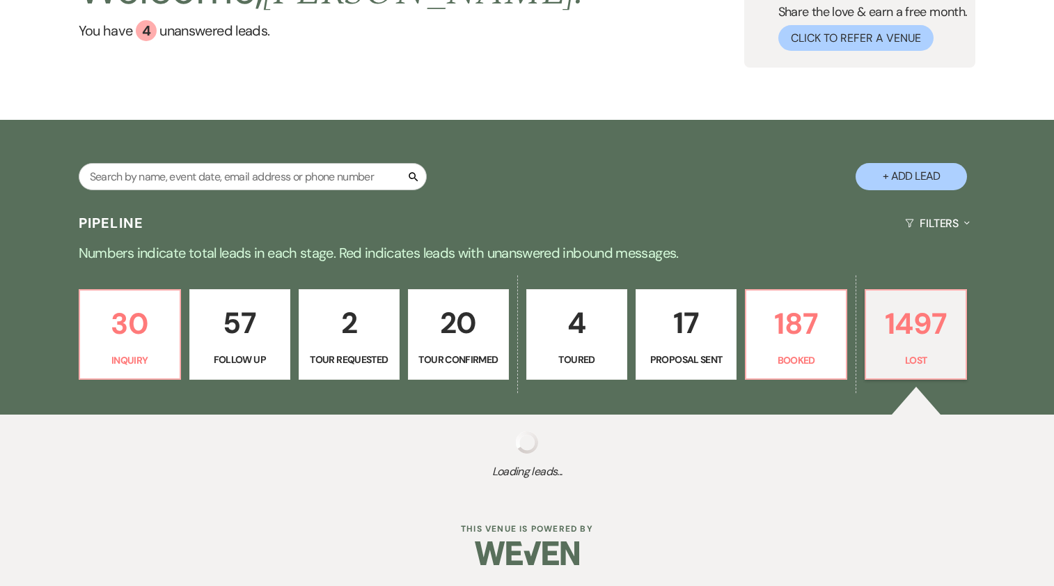
select select "8"
select select "1"
select select "8"
select select "7"
select select "8"
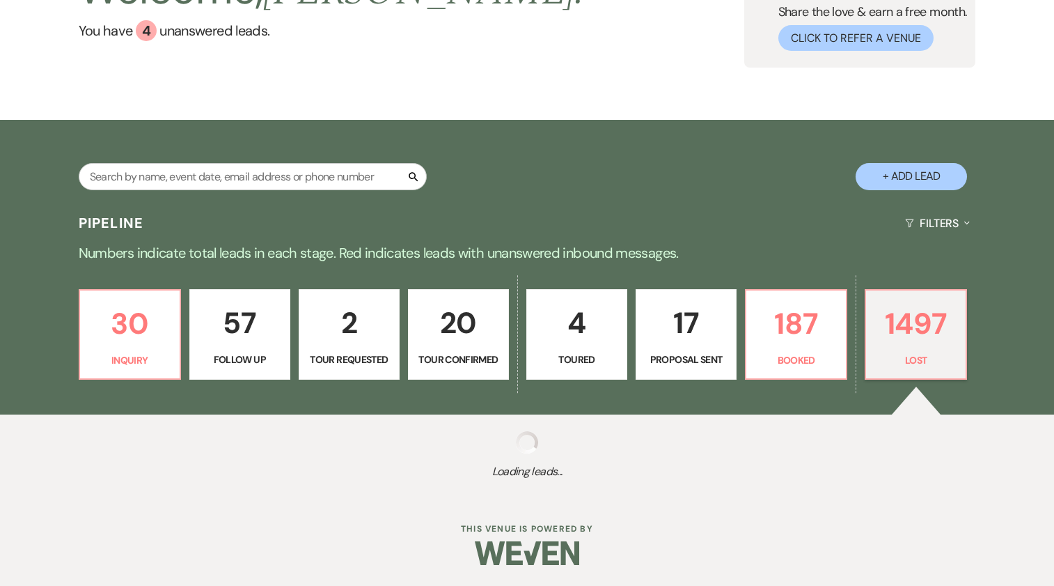
select select "6"
select select "8"
select select "7"
select select "8"
select select "11"
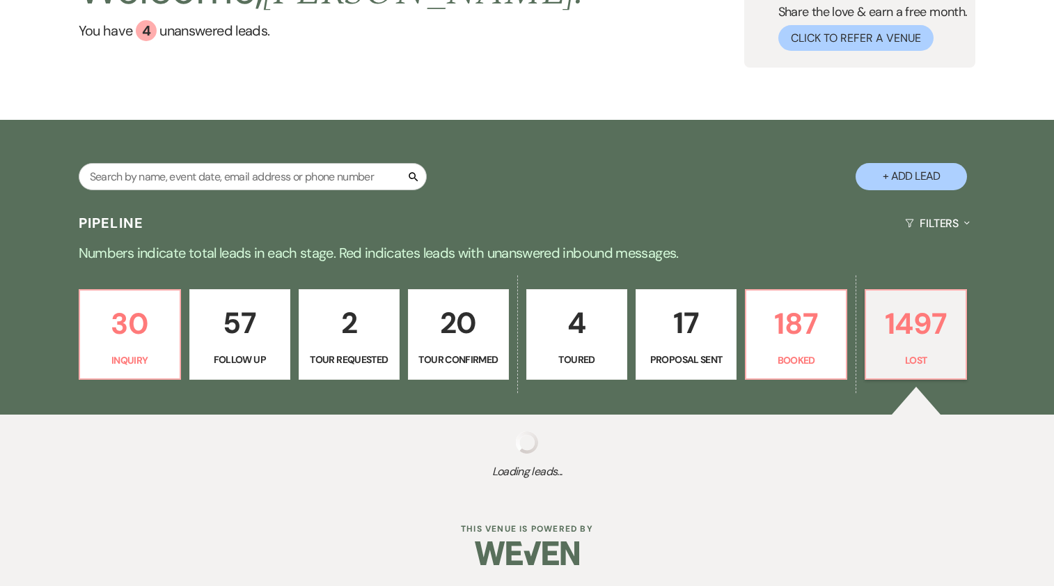
select select "8"
select select "5"
select select "8"
select select "6"
select select "8"
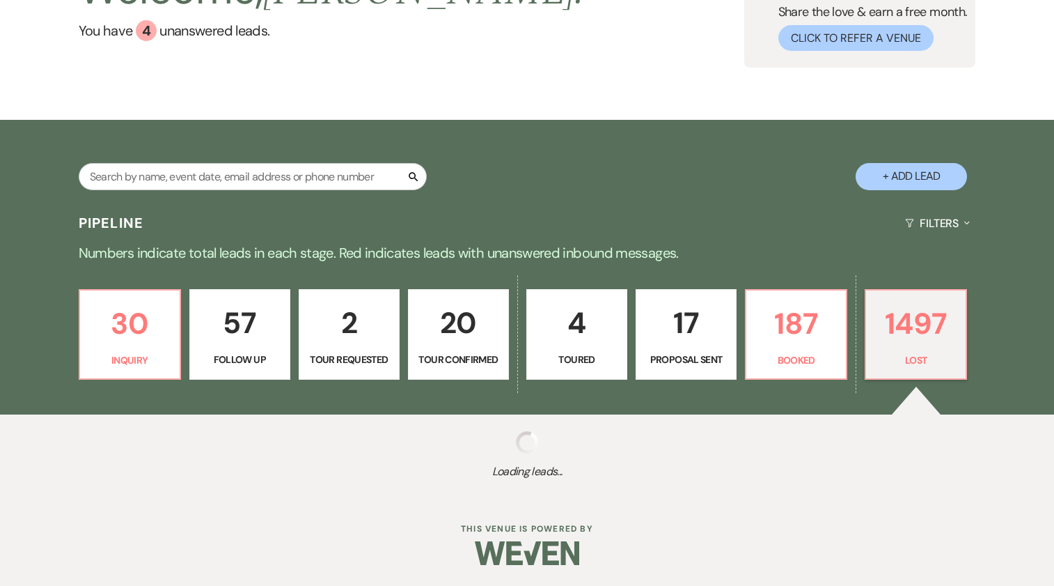
select select "10"
select select "8"
select select "5"
select select "8"
select select "6"
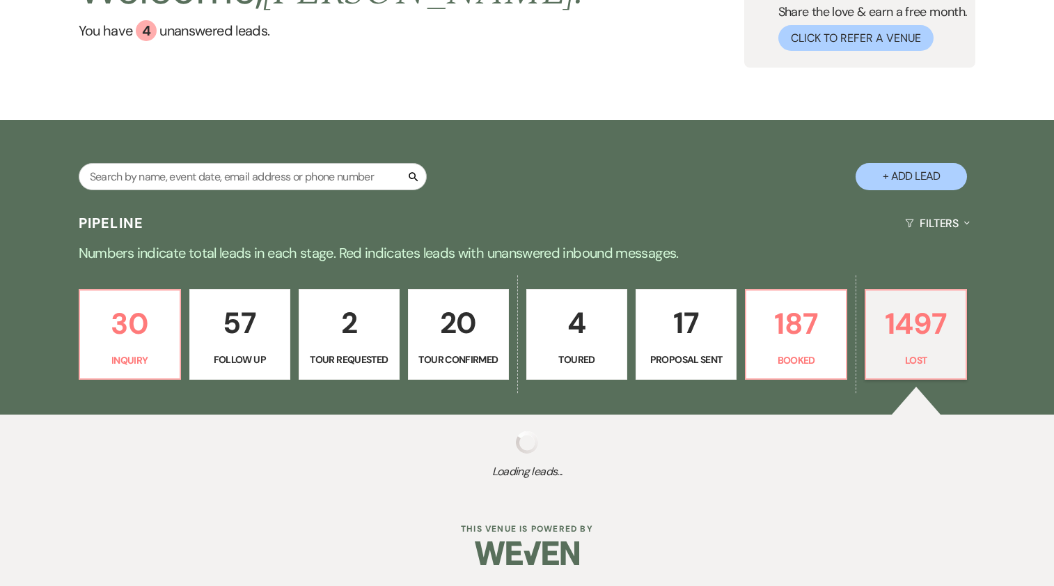
select select "8"
select select "5"
select select "8"
select select "5"
select select "8"
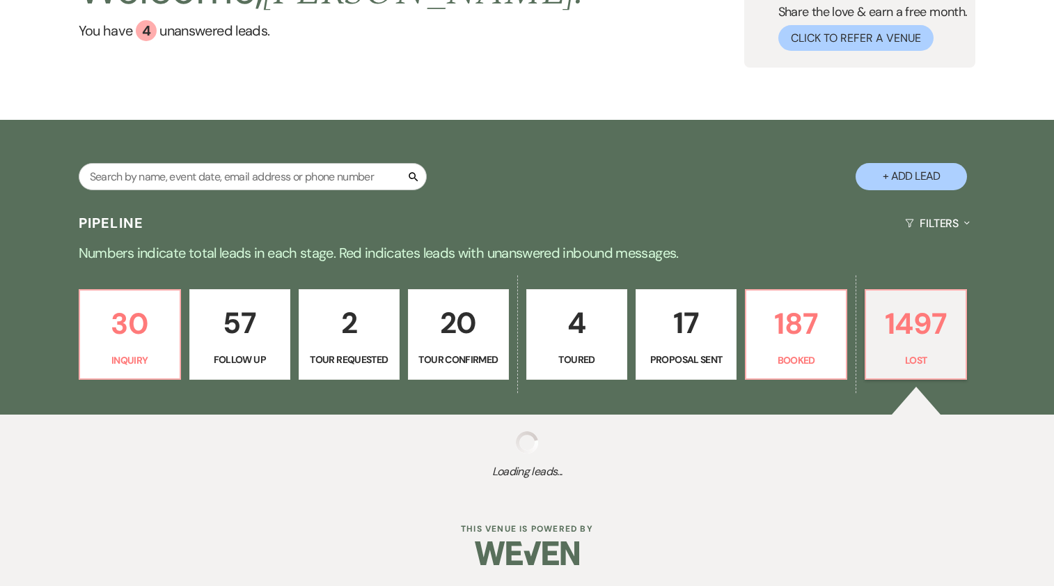
select select "5"
select select "8"
select select "6"
select select "8"
select select "5"
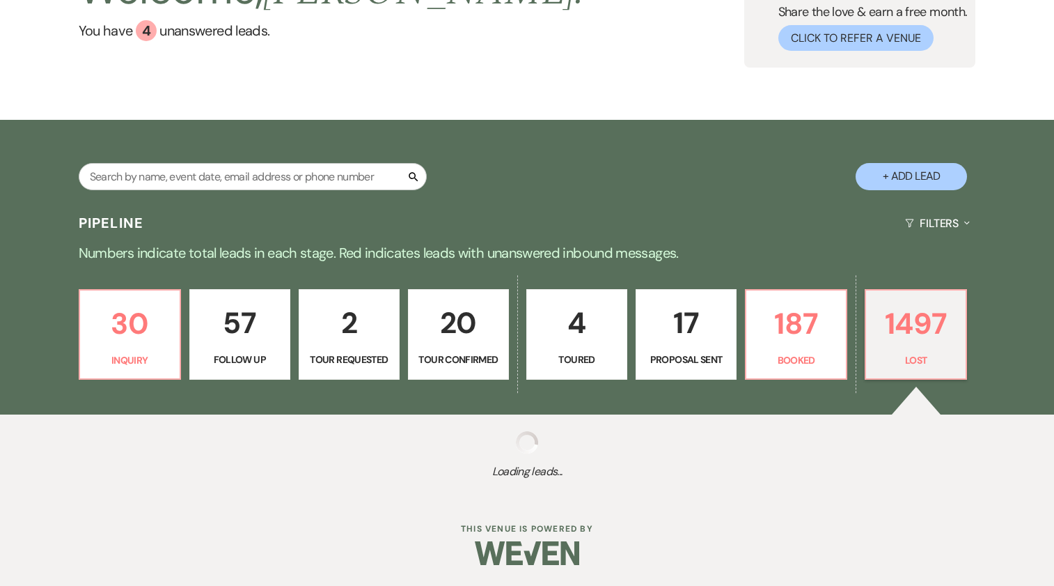
select select "8"
select select "5"
select select "8"
select select "11"
select select "8"
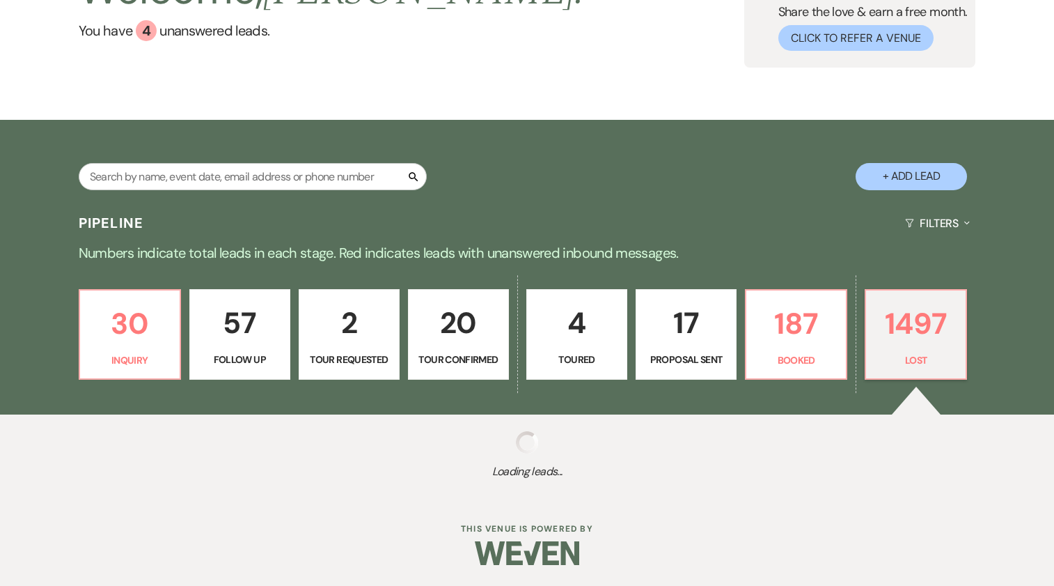
select select "11"
select select "8"
select select "11"
select select "8"
select select "1"
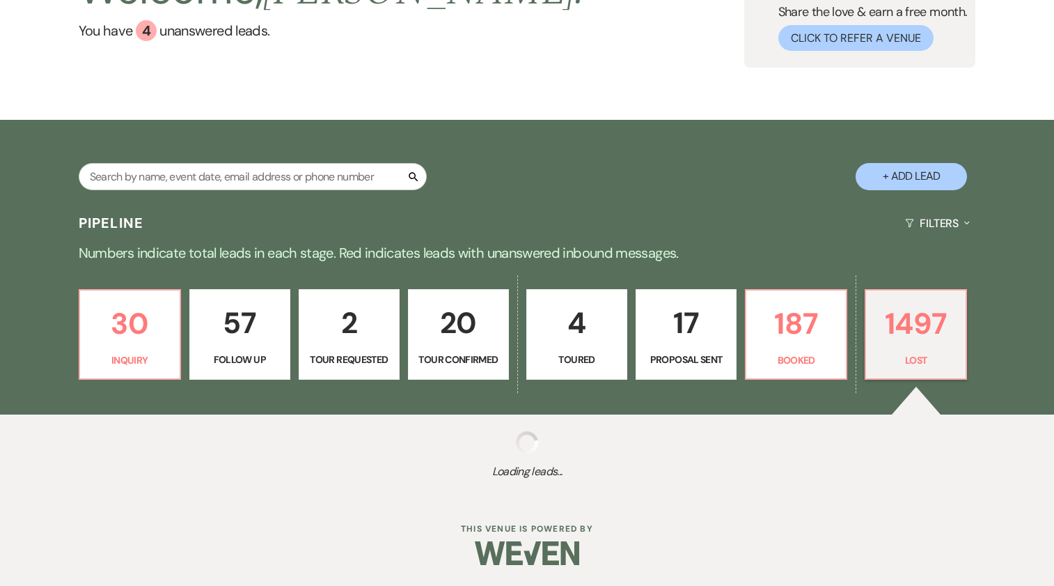
select select "8"
select select "5"
select select "8"
select select "5"
select select "8"
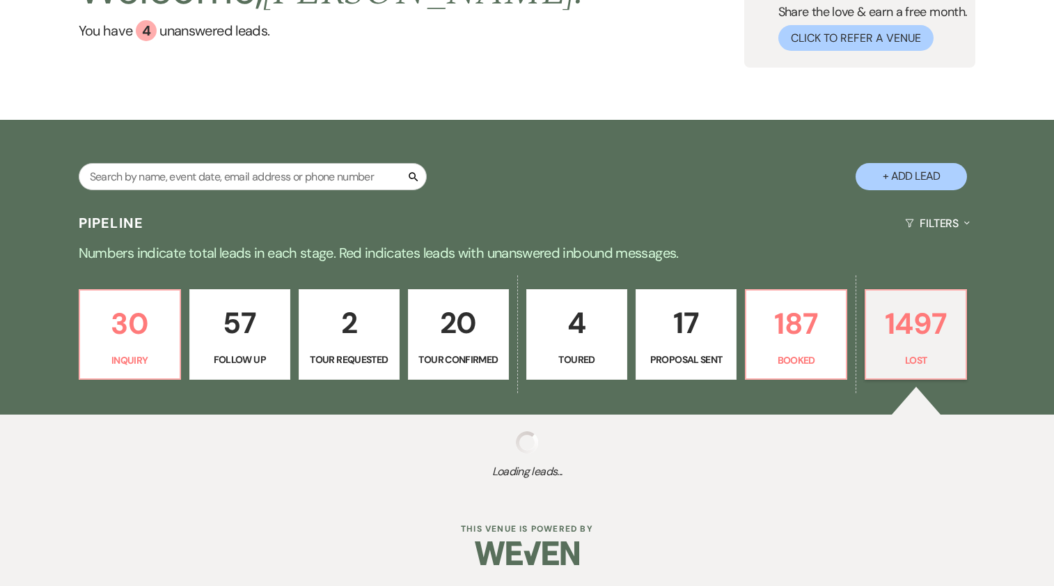
select select "5"
select select "8"
select select "5"
select select "8"
select select "7"
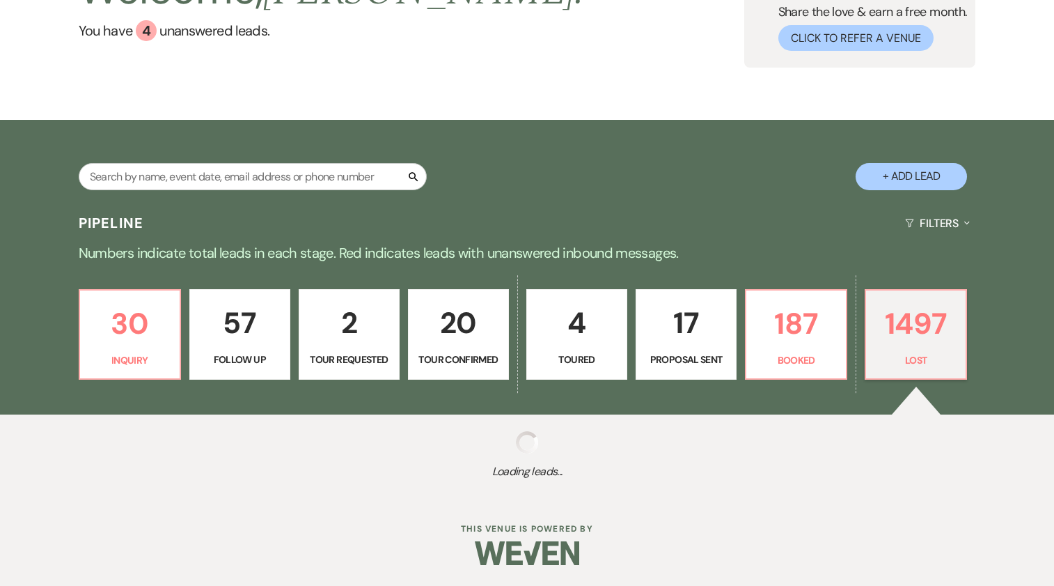
select select "8"
select select "10"
select select "8"
select select "5"
select select "8"
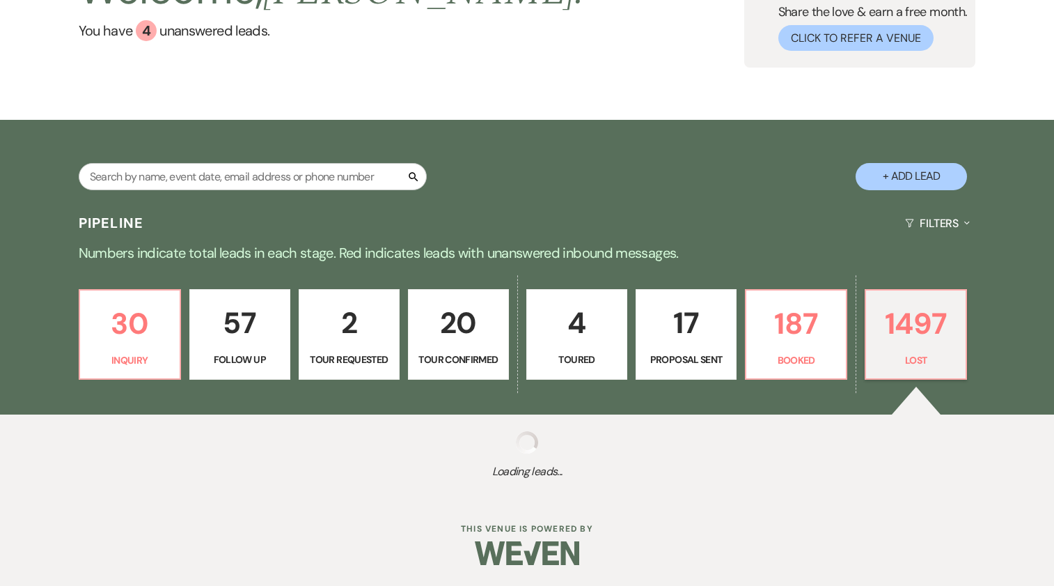
select select "6"
select select "8"
select select "5"
select select "8"
select select "7"
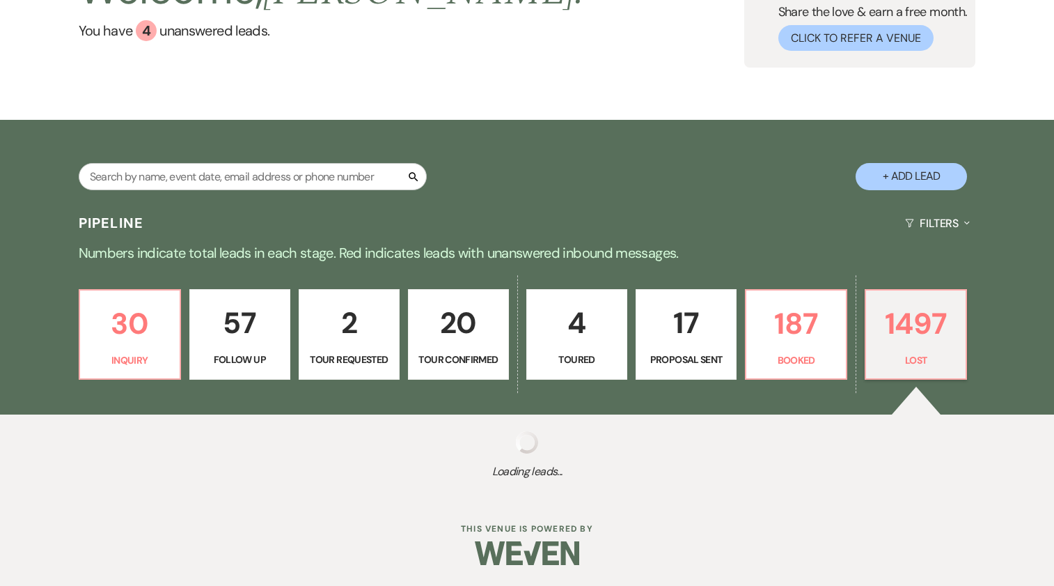
select select "8"
select select "6"
select select "8"
select select "5"
select select "8"
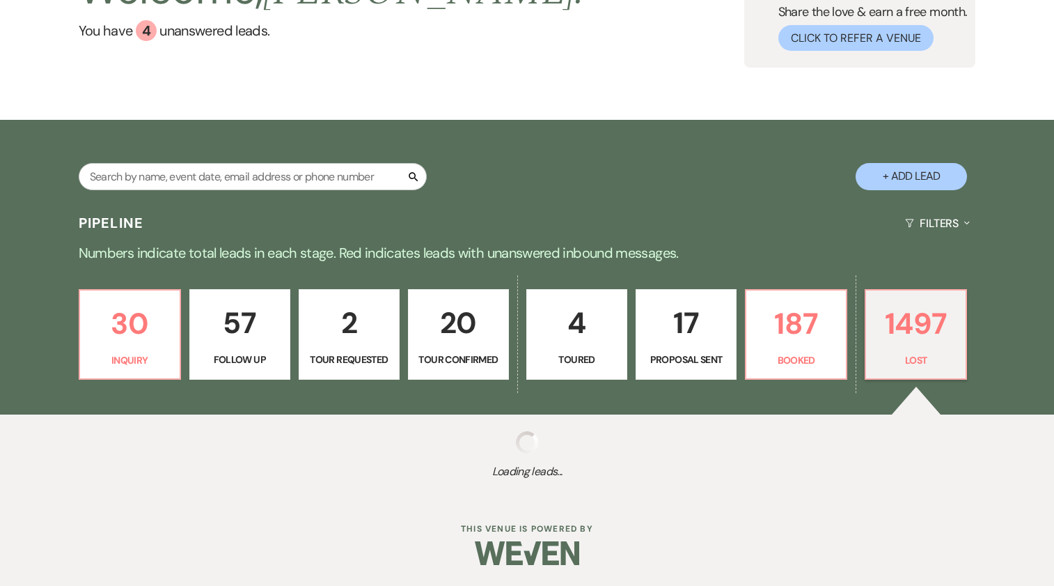
select select "1"
select select "8"
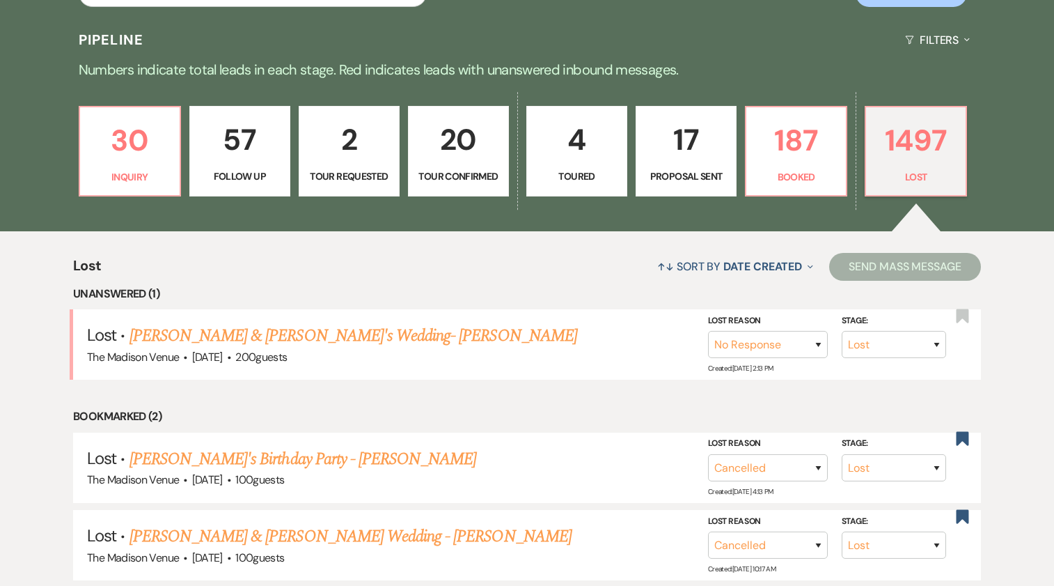
scroll to position [0, 0]
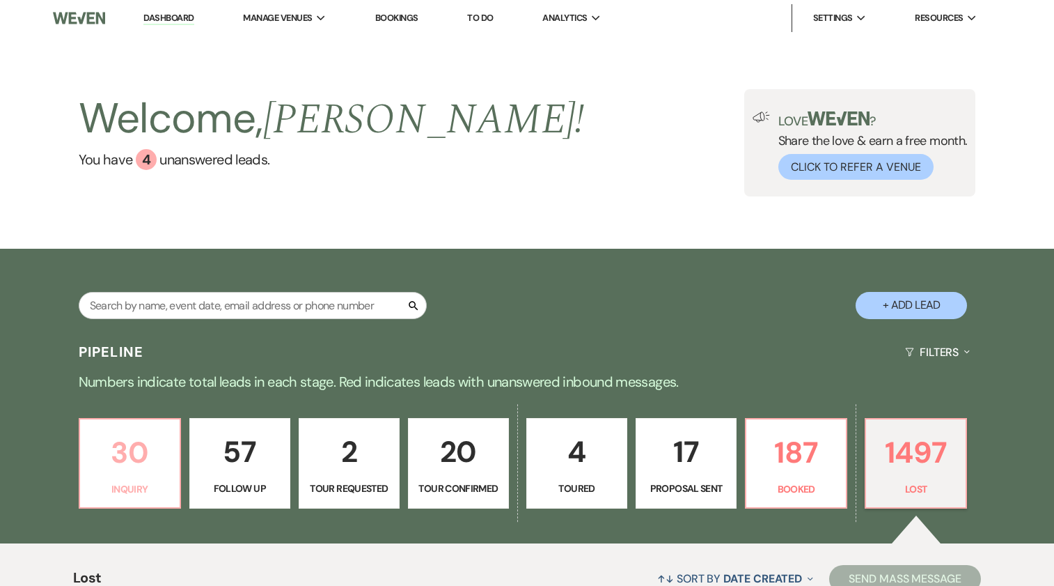
click at [157, 499] on link "30 Inquiry" at bounding box center [130, 463] width 102 height 91
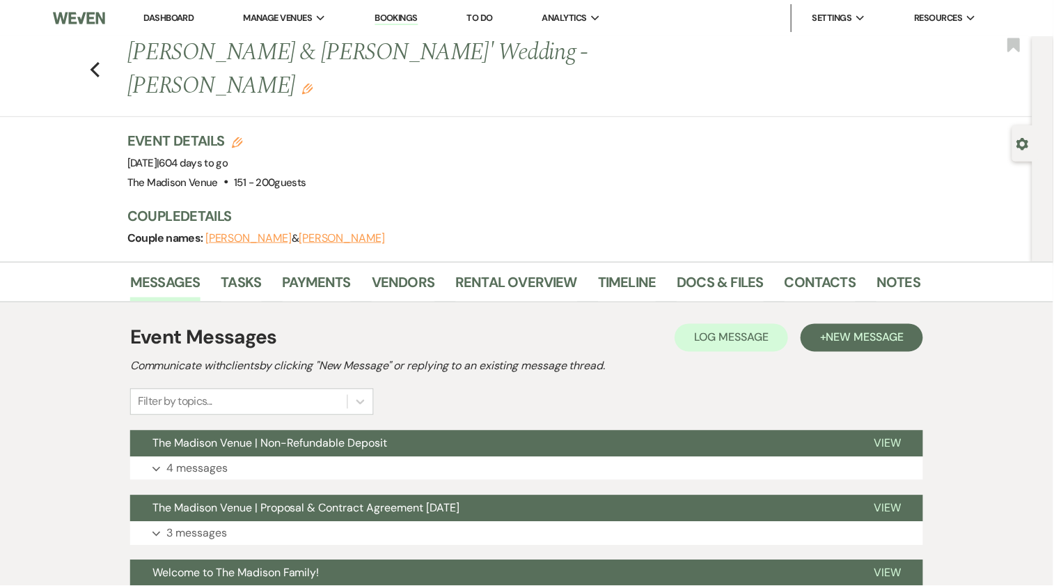
click at [349, 271] on link "Payments" at bounding box center [317, 286] width 69 height 31
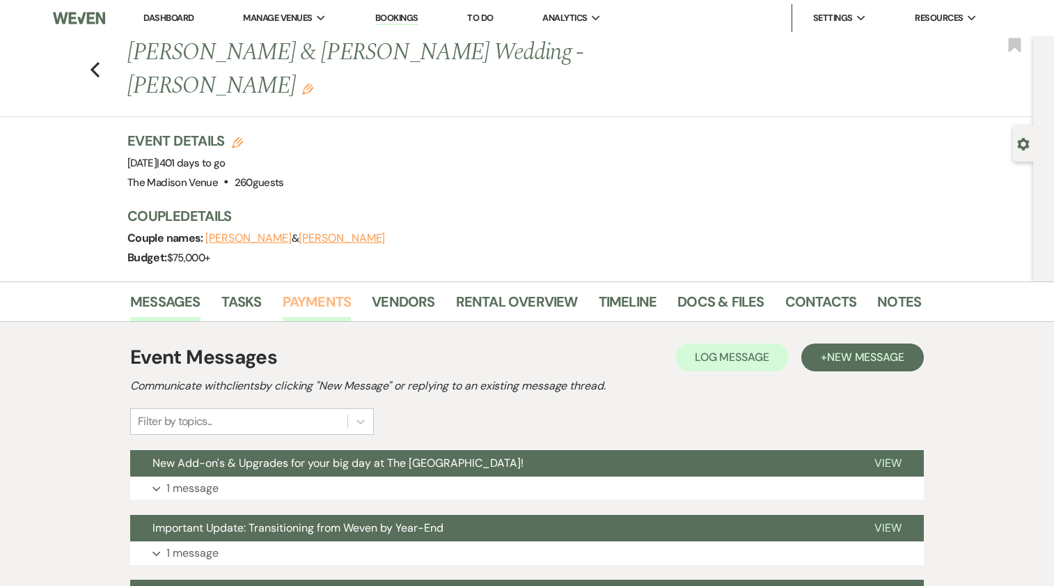
click at [313, 290] on link "Payments" at bounding box center [317, 305] width 69 height 31
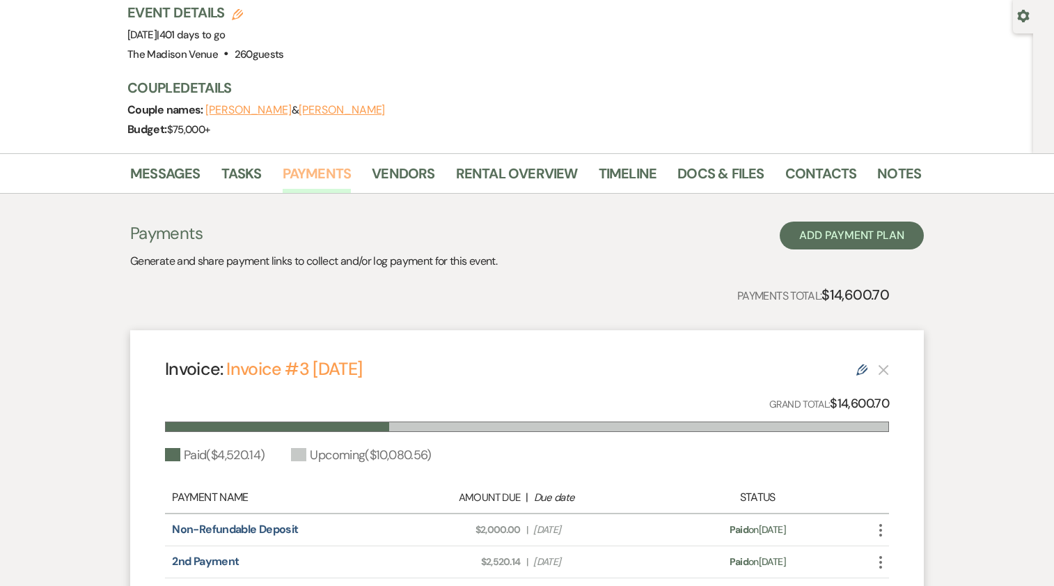
scroll to position [208, 0]
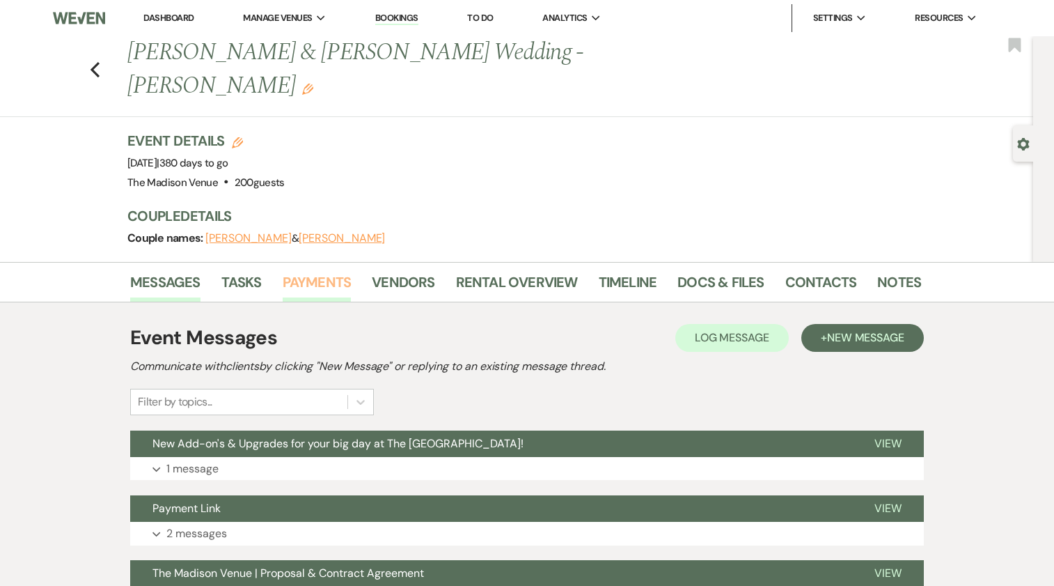
click at [315, 271] on link "Payments" at bounding box center [317, 286] width 69 height 31
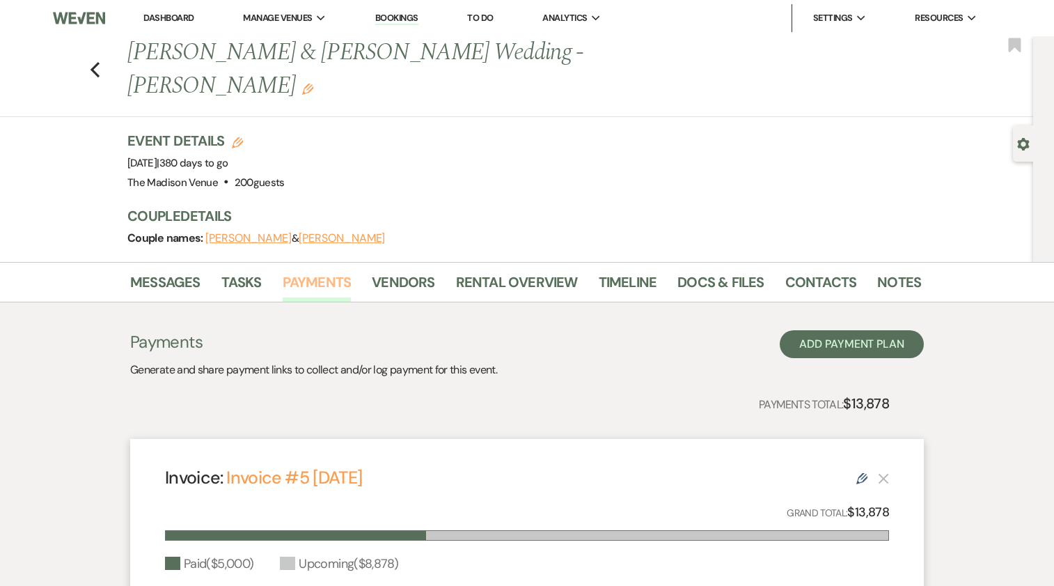
scroll to position [458, 0]
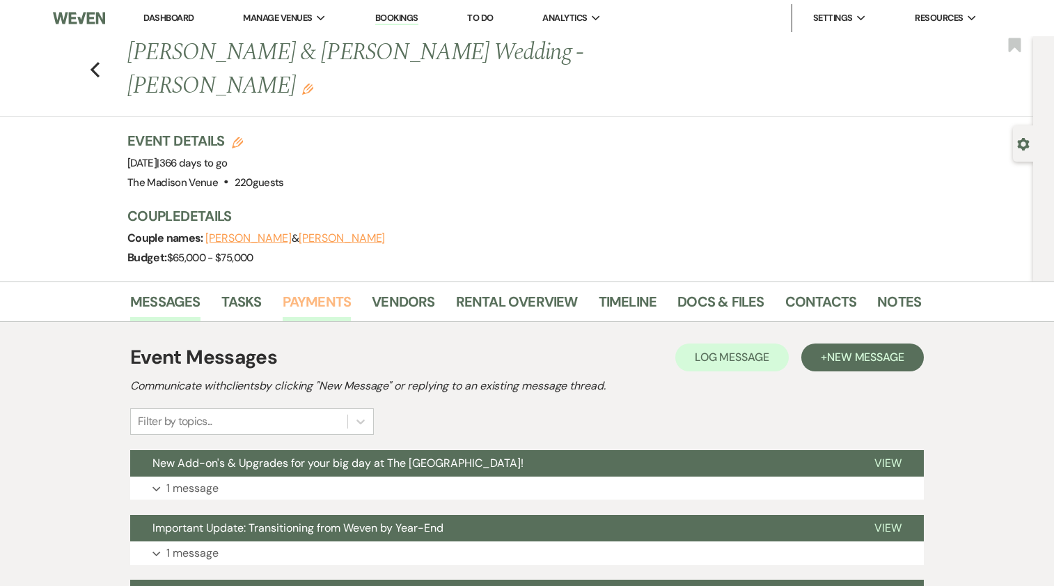
click at [297, 290] on link "Payments" at bounding box center [317, 305] width 69 height 31
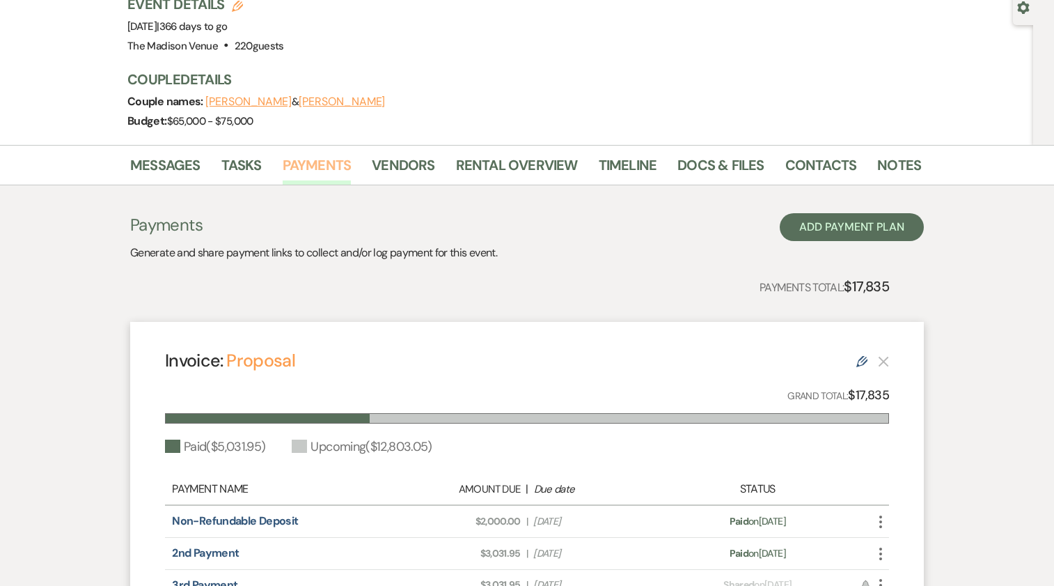
scroll to position [182, 0]
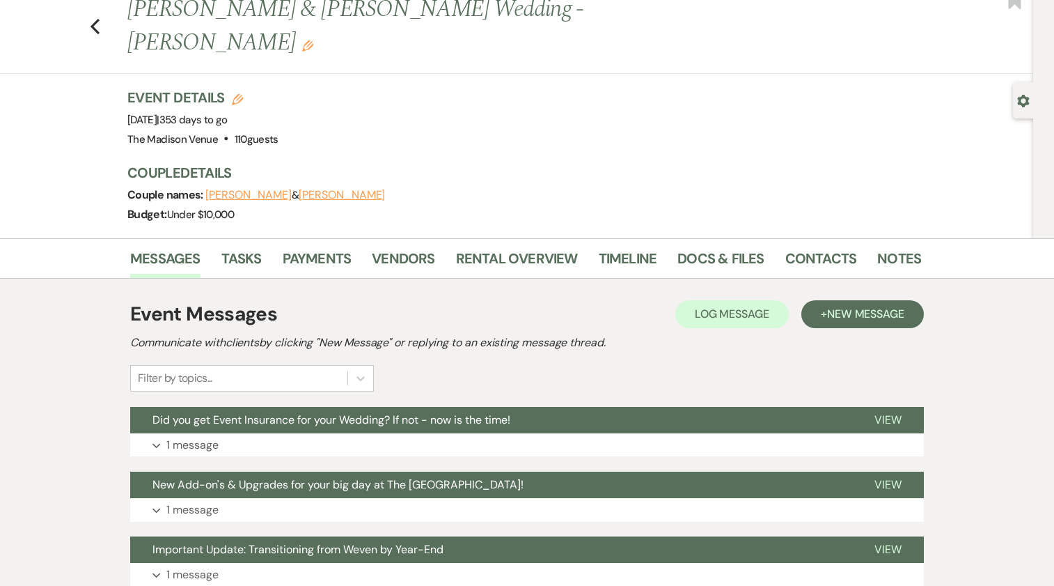
scroll to position [59, 0]
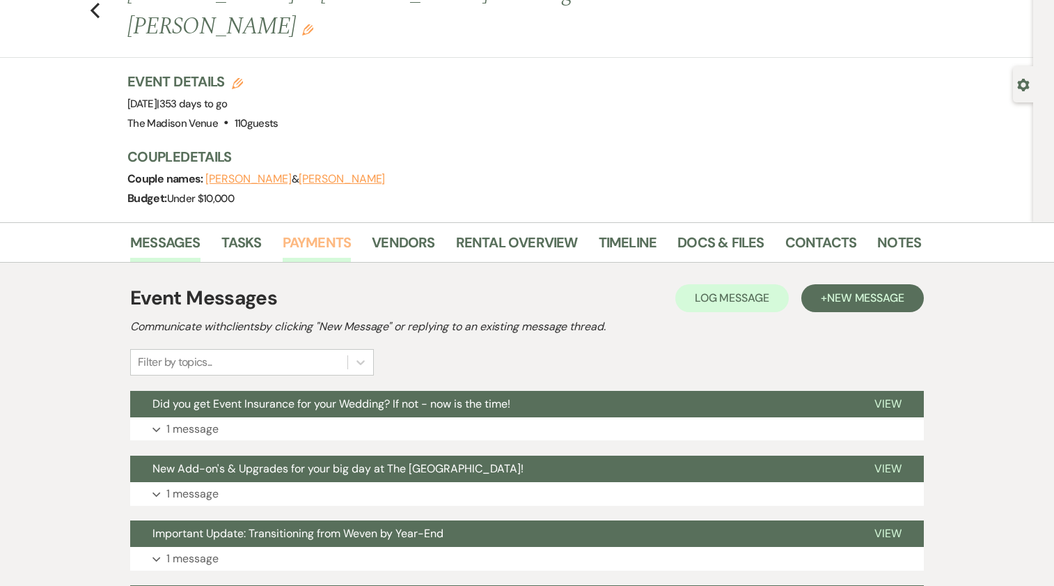
click at [309, 231] on link "Payments" at bounding box center [317, 246] width 69 height 31
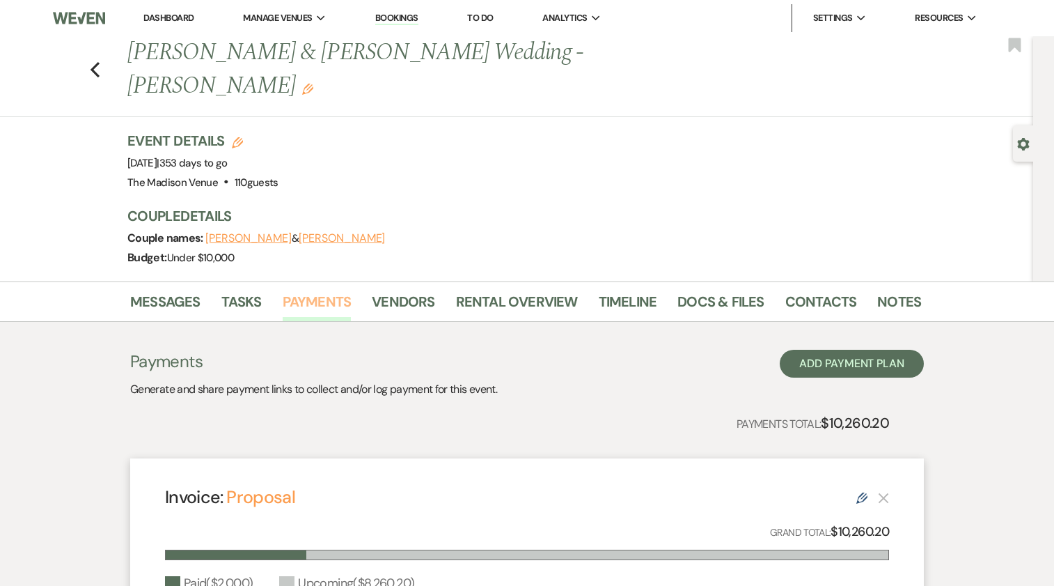
scroll to position [253, 0]
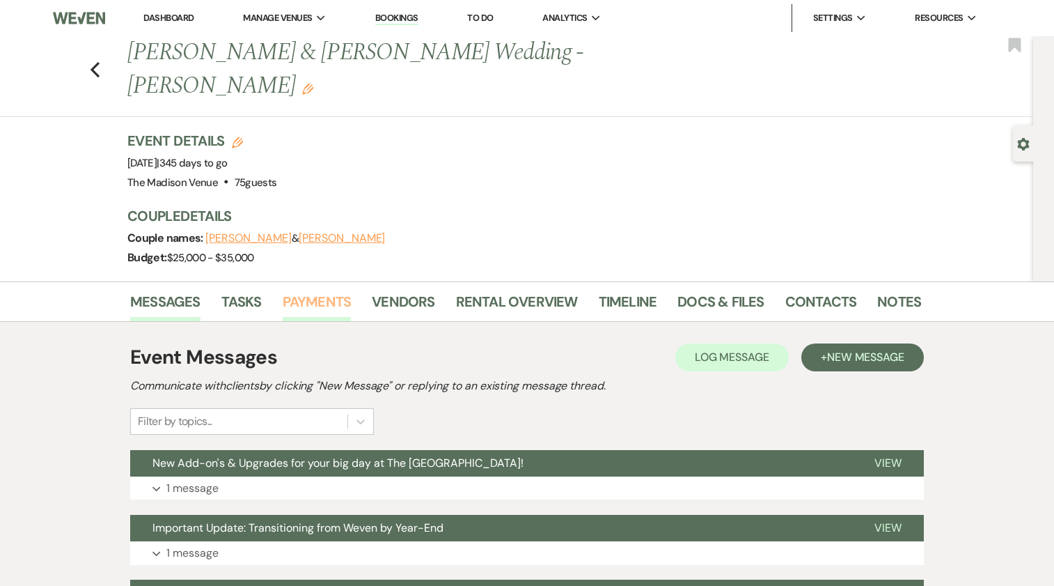
click at [301, 290] on link "Payments" at bounding box center [317, 305] width 69 height 31
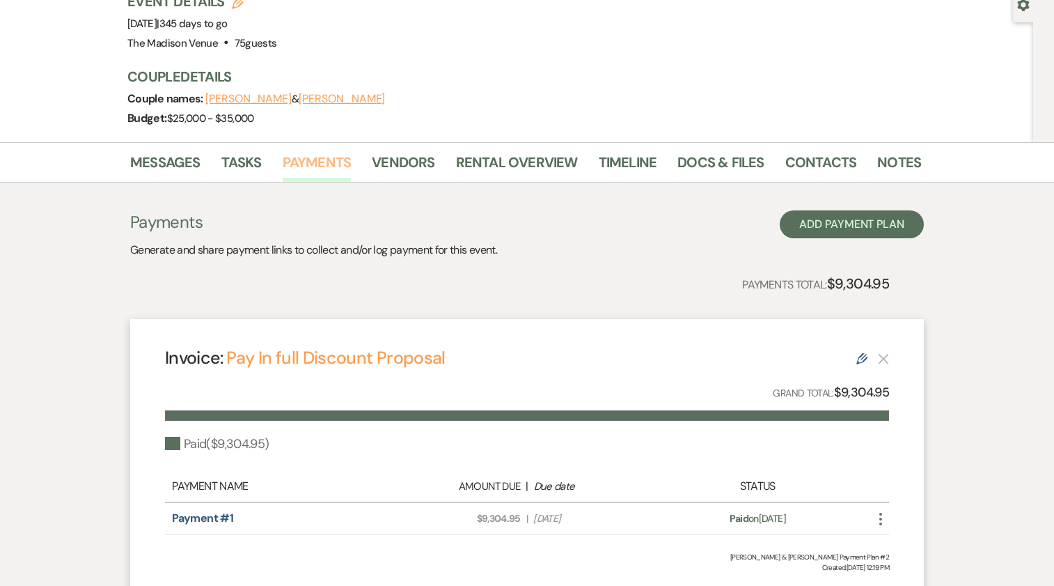
scroll to position [211, 0]
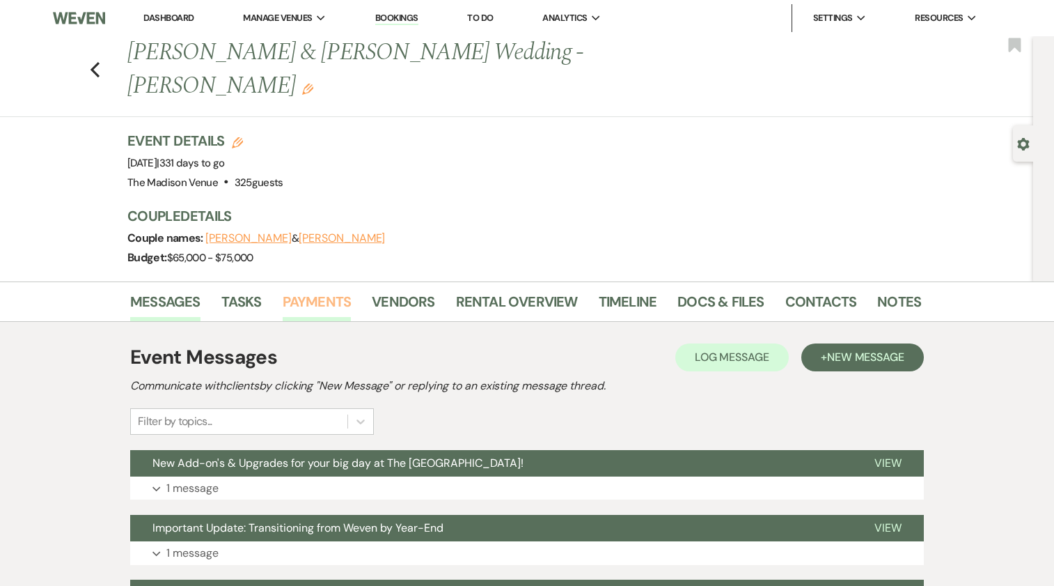
click at [326, 290] on link "Payments" at bounding box center [317, 305] width 69 height 31
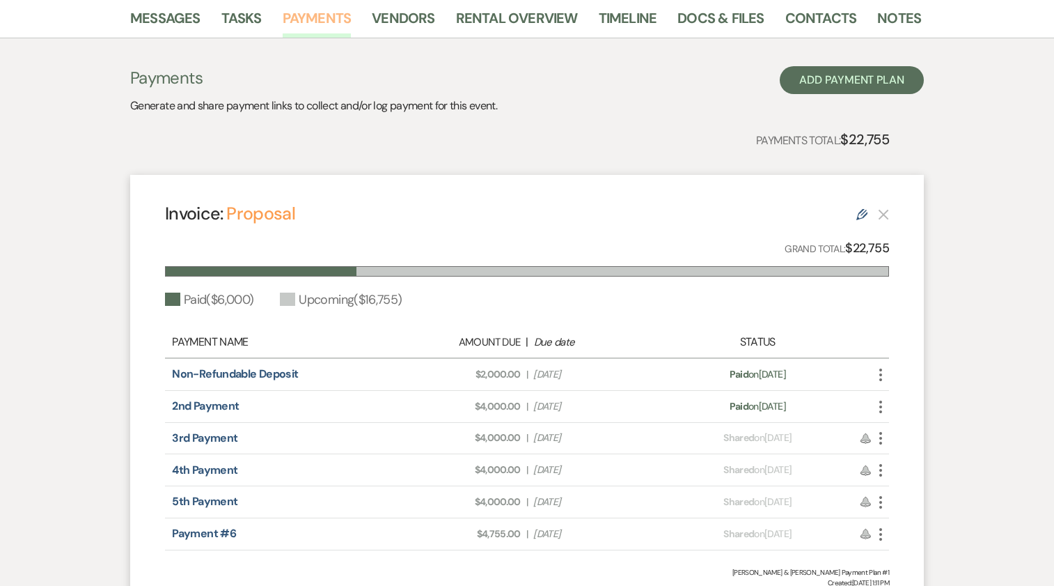
scroll to position [283, 0]
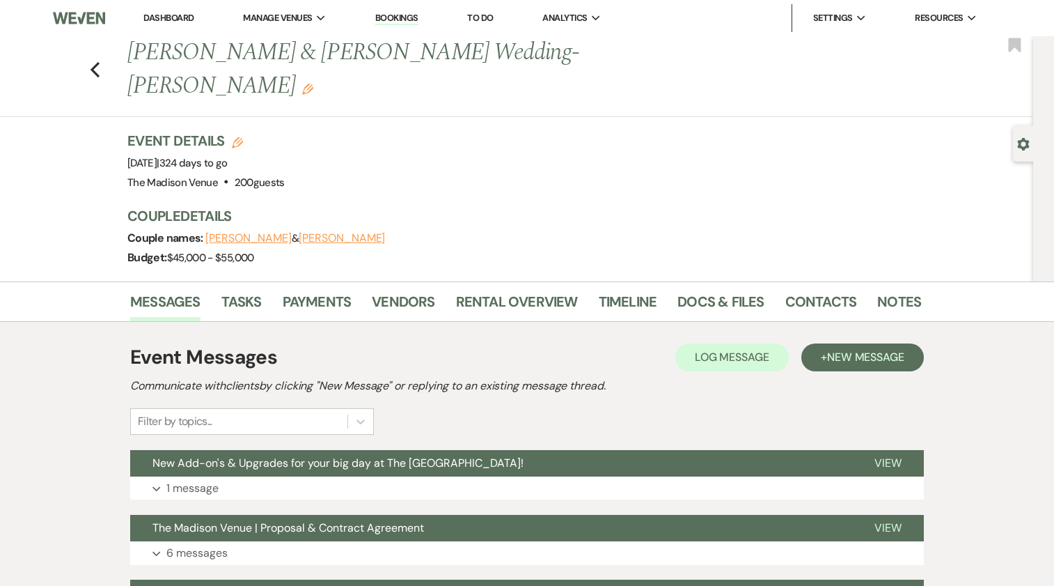
drag, startPoint x: 321, startPoint y: 237, endPoint x: 323, endPoint y: 244, distance: 7.3
click at [322, 240] on div "Event Details Edit Event Date: Saturday, August 8th, 2026 | 324 days to go Venu…" at bounding box center [524, 206] width 794 height 150
click at [326, 290] on link "Payments" at bounding box center [317, 305] width 69 height 31
click at [327, 290] on link "Payments" at bounding box center [317, 305] width 69 height 31
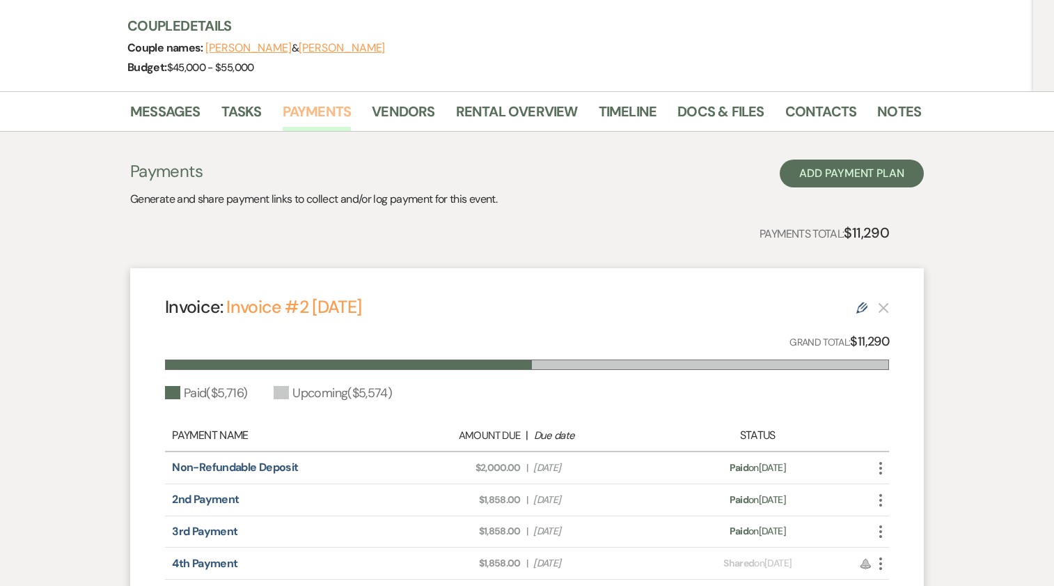
scroll to position [224, 0]
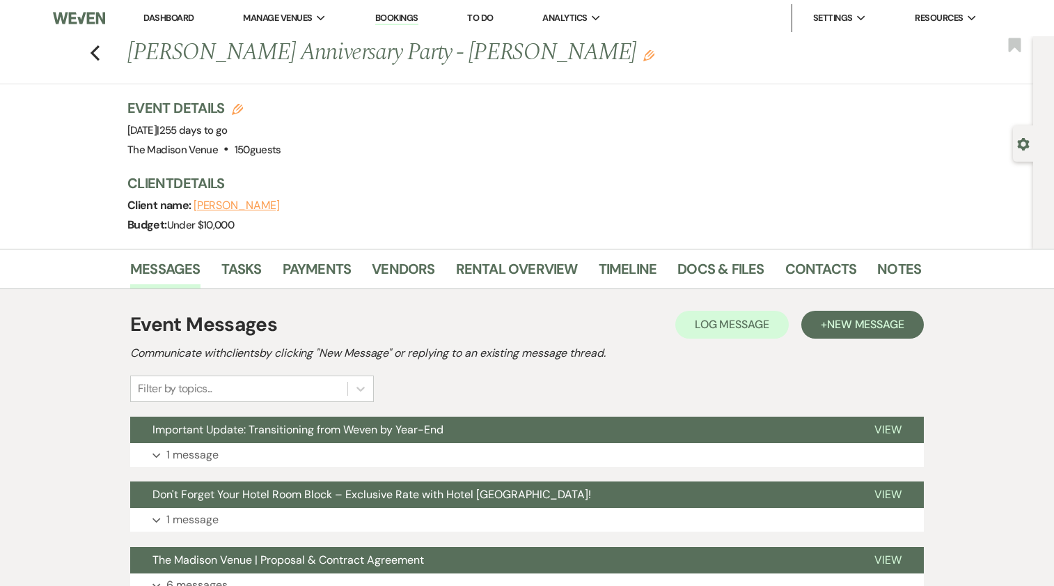
click at [309, 256] on li "Payments" at bounding box center [328, 271] width 90 height 33
click at [309, 260] on link "Payments" at bounding box center [317, 273] width 69 height 31
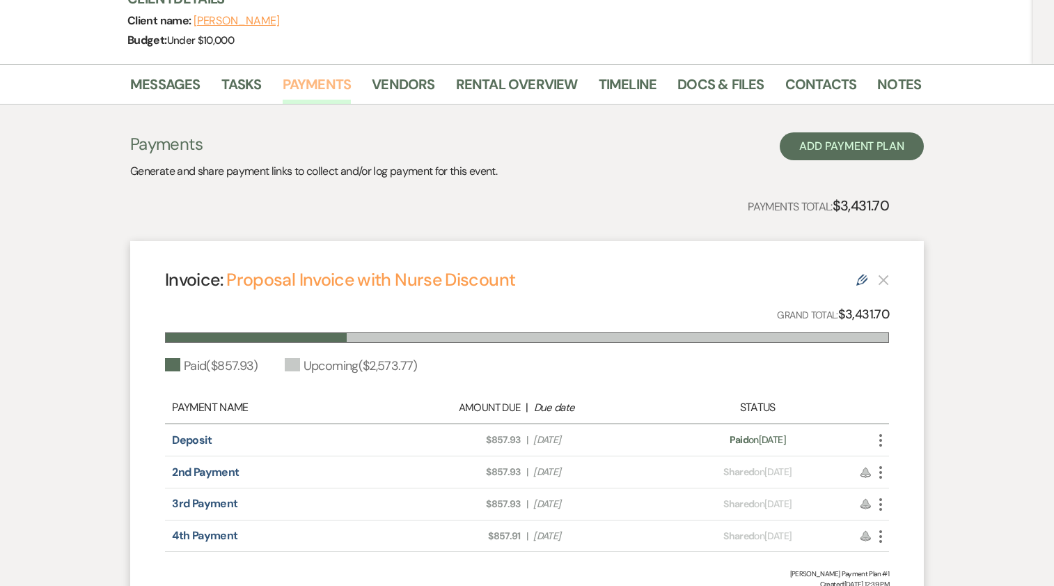
scroll to position [190, 0]
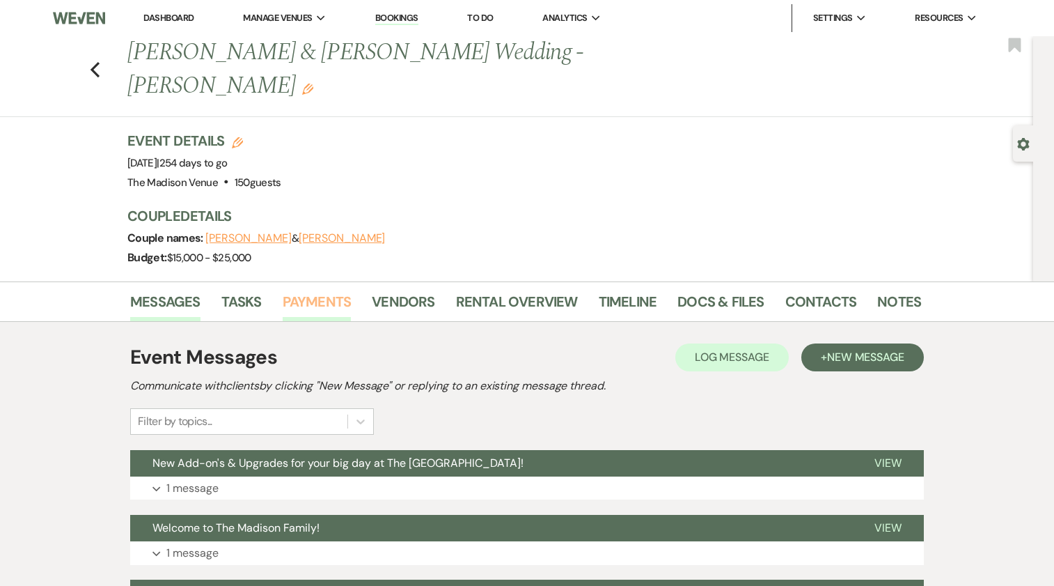
click at [295, 290] on link "Payments" at bounding box center [317, 305] width 69 height 31
click at [309, 290] on link "Payments" at bounding box center [317, 305] width 69 height 31
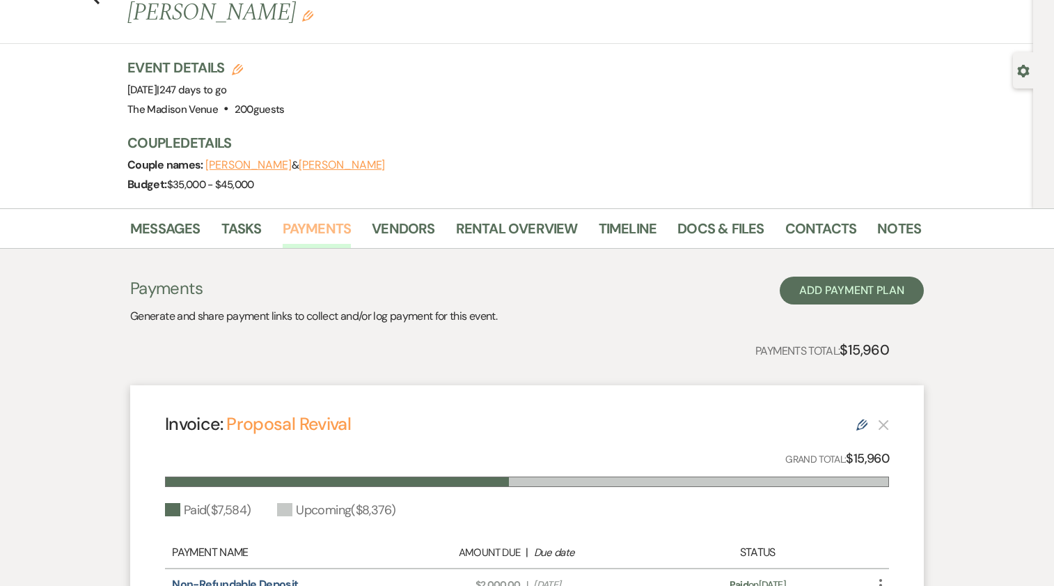
scroll to position [187, 0]
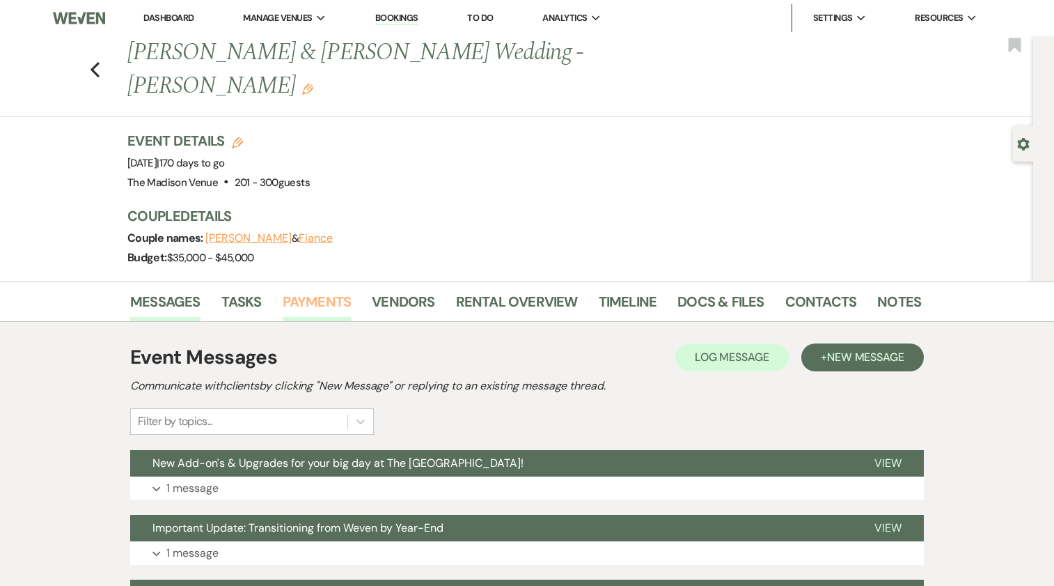
click at [309, 290] on link "Payments" at bounding box center [317, 305] width 69 height 31
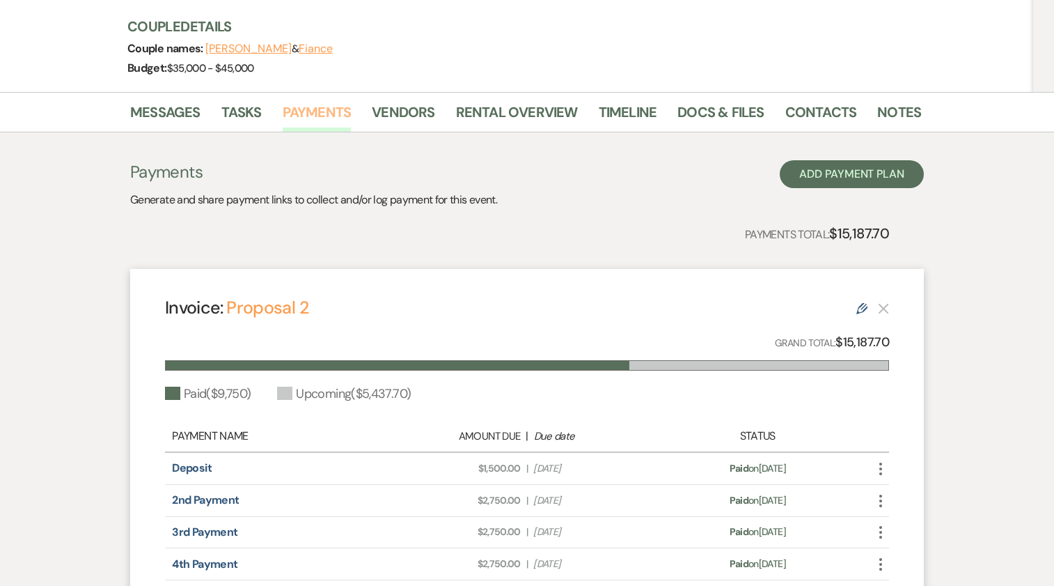
scroll to position [191, 0]
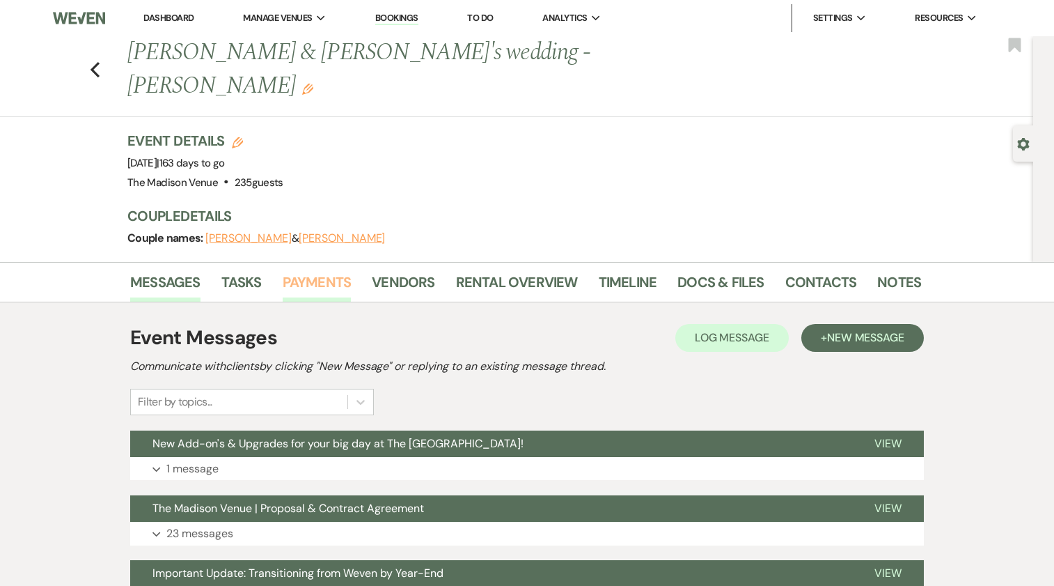
click at [306, 271] on link "Payments" at bounding box center [317, 286] width 69 height 31
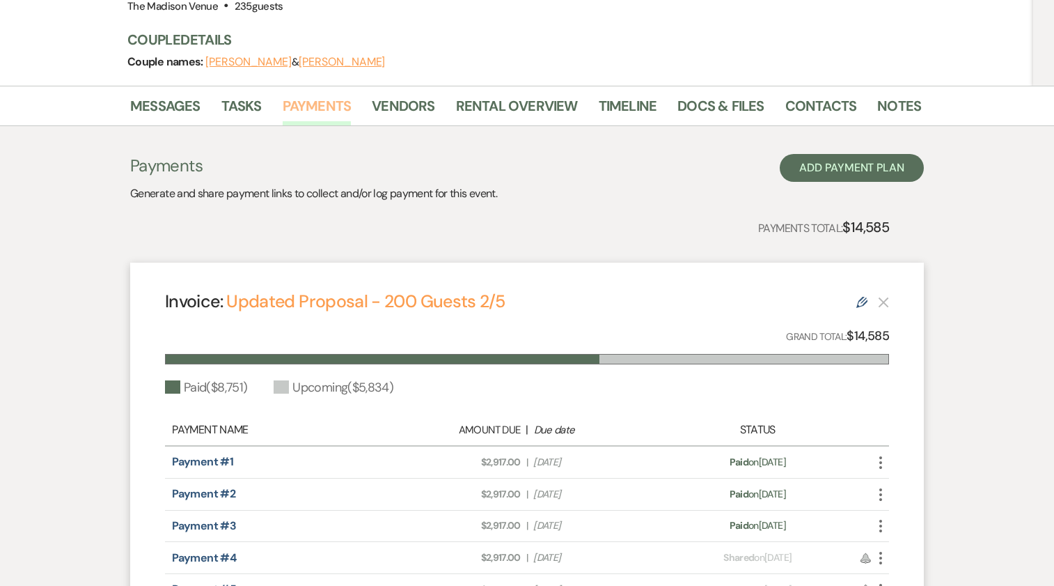
scroll to position [185, 0]
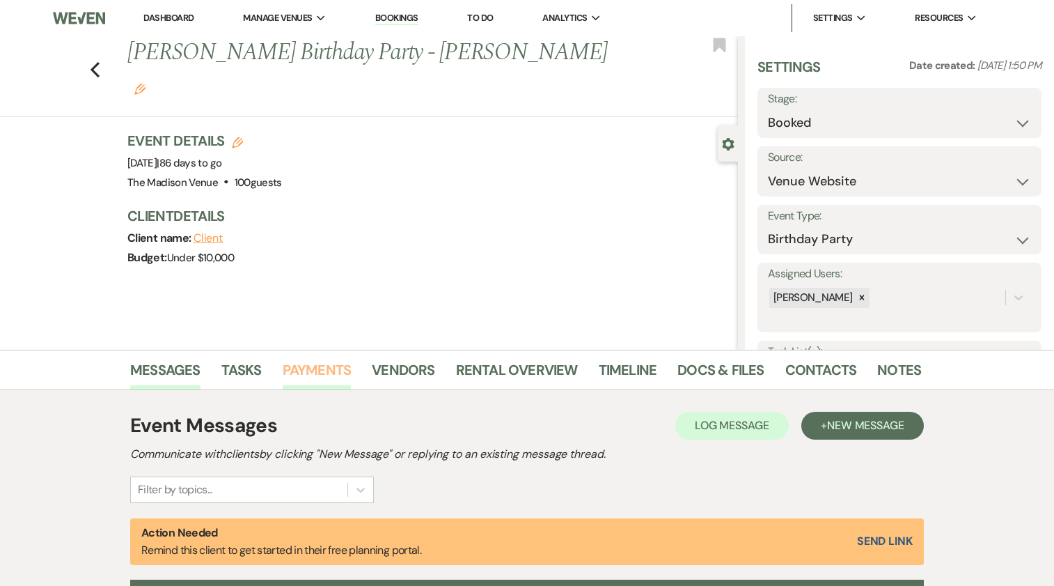
click at [324, 369] on link "Payments" at bounding box center [317, 374] width 69 height 31
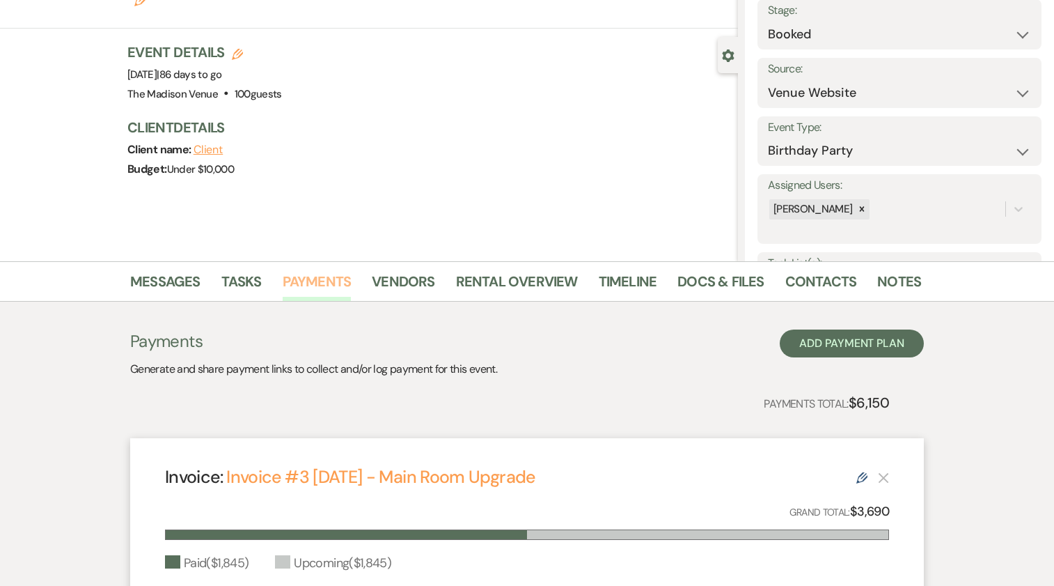
scroll to position [86, 0]
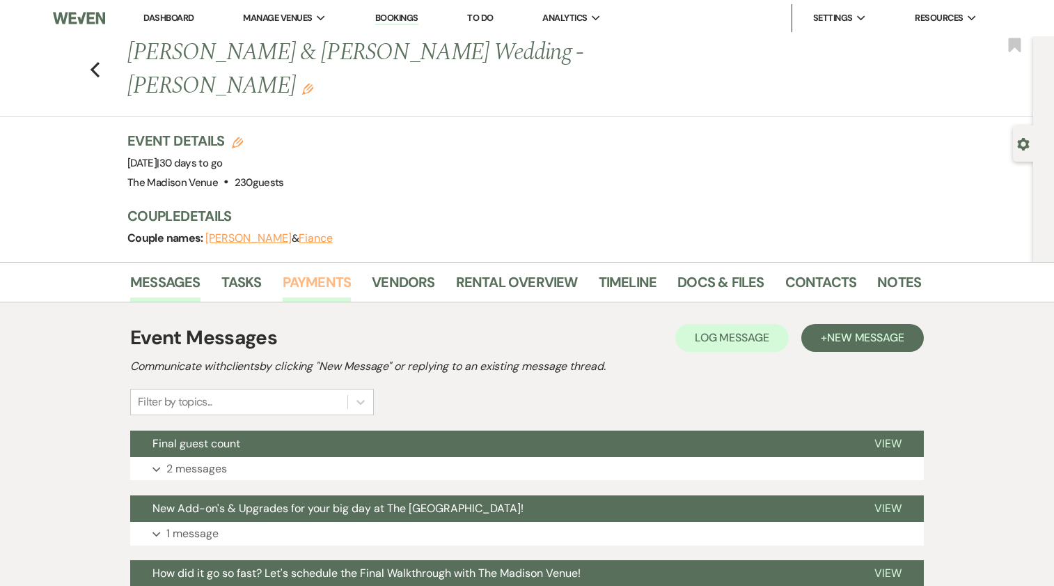
click at [315, 271] on link "Payments" at bounding box center [317, 286] width 69 height 31
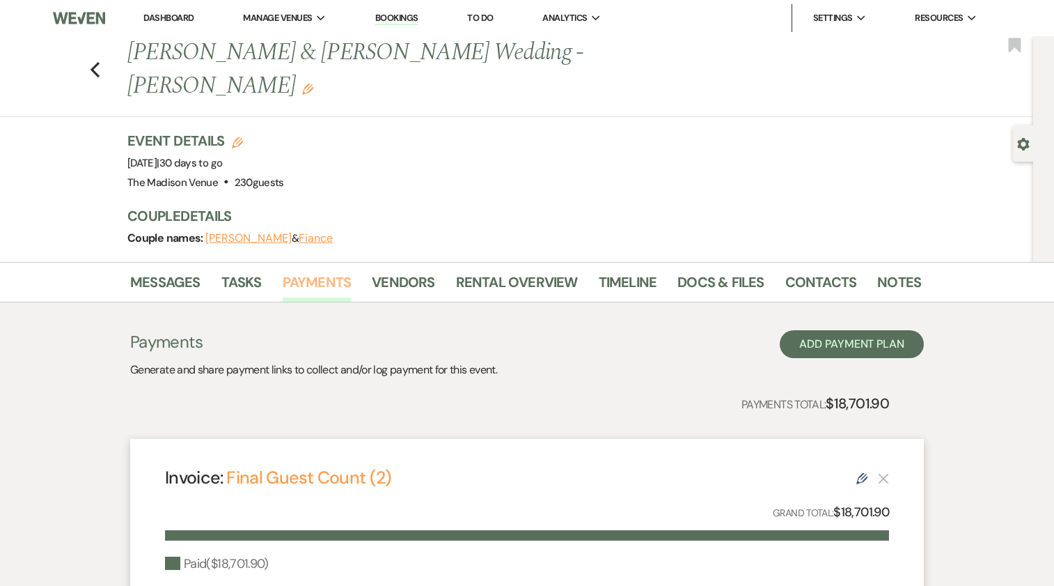
scroll to position [259, 0]
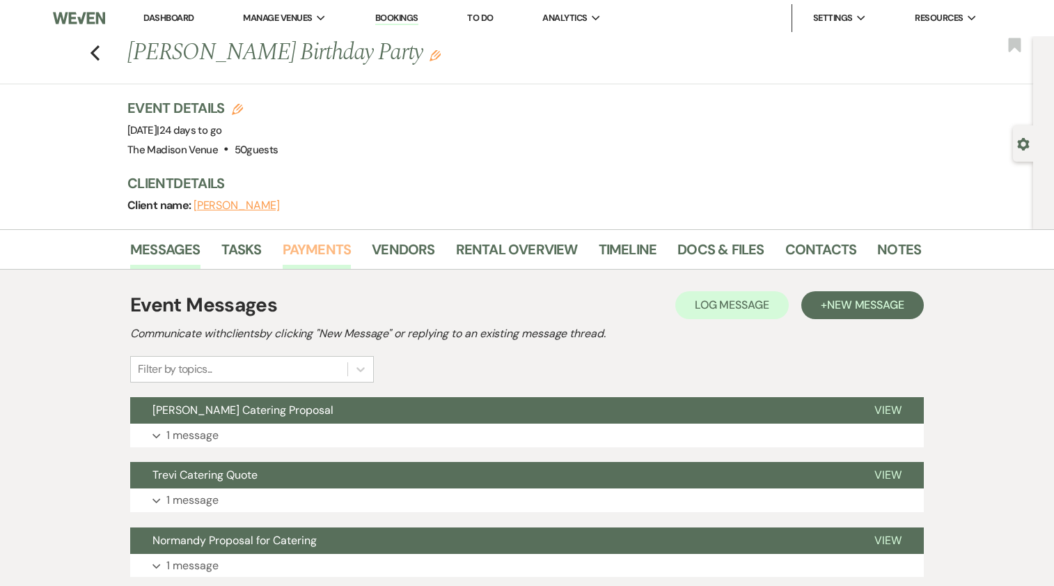
click at [294, 257] on link "Payments" at bounding box center [317, 253] width 69 height 31
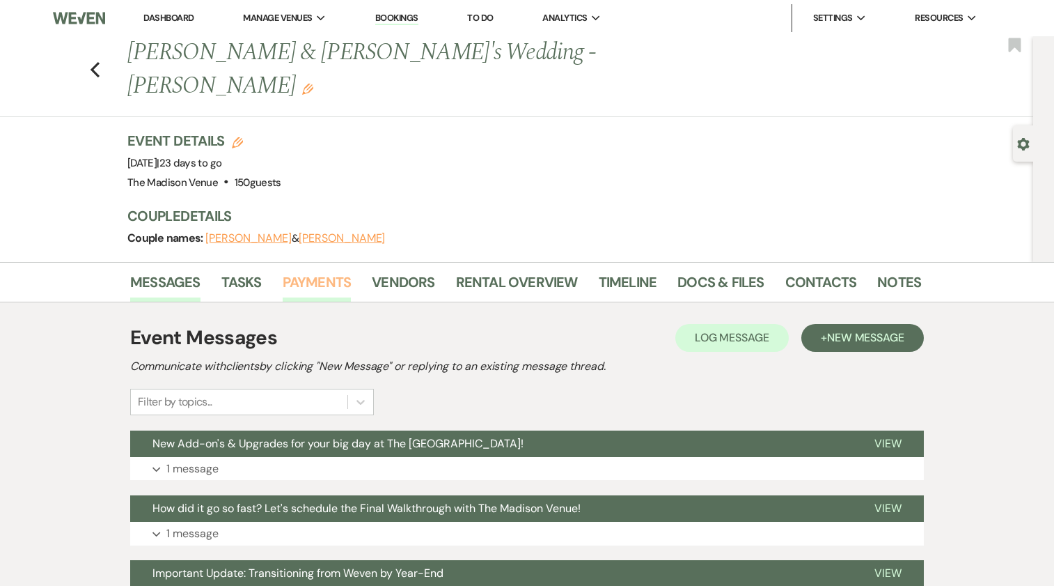
click at [327, 271] on link "Payments" at bounding box center [317, 286] width 69 height 31
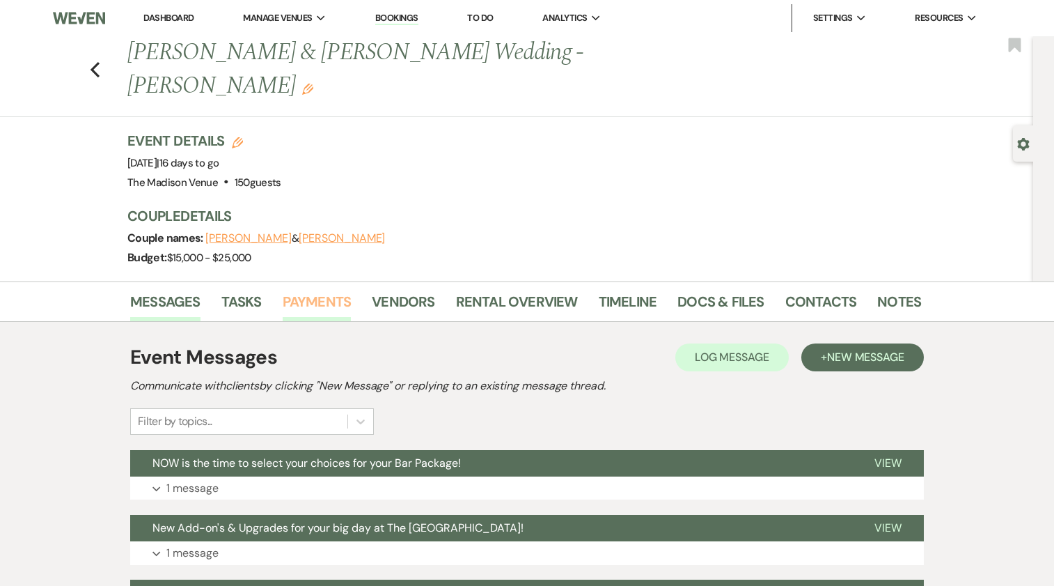
click at [301, 290] on link "Payments" at bounding box center [317, 305] width 69 height 31
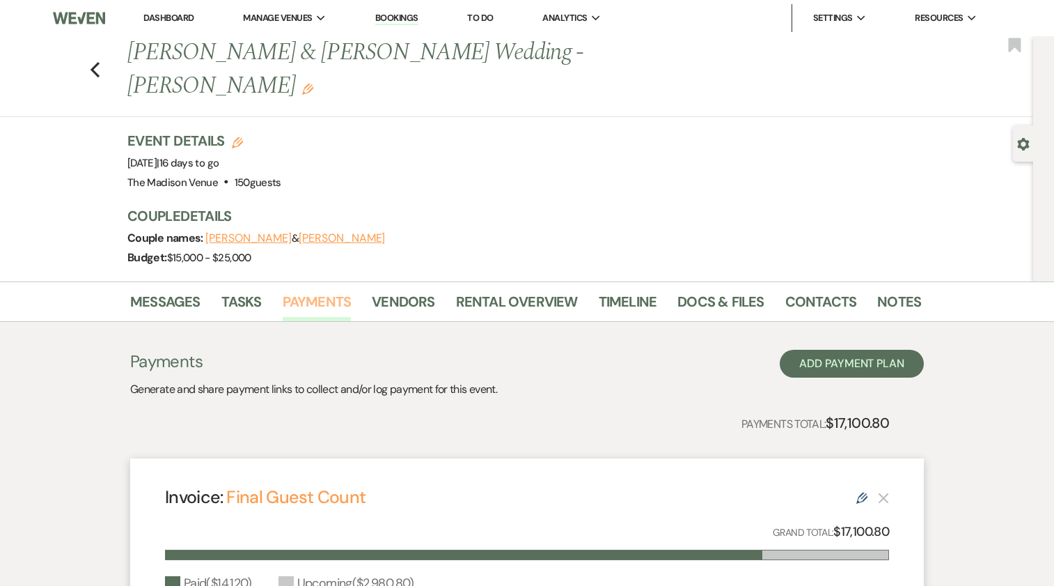
scroll to position [178, 0]
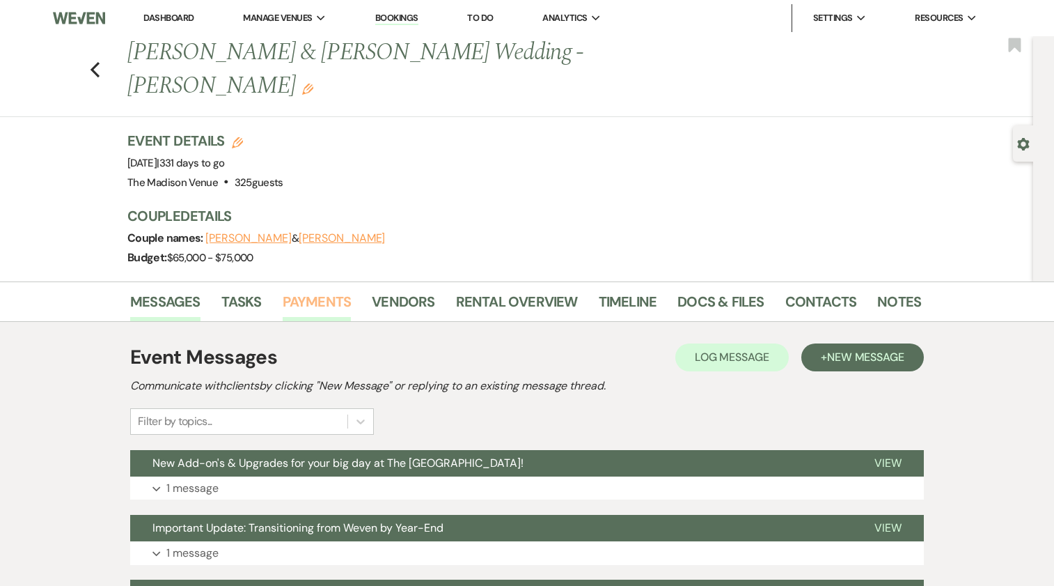
click at [326, 290] on link "Payments" at bounding box center [317, 305] width 69 height 31
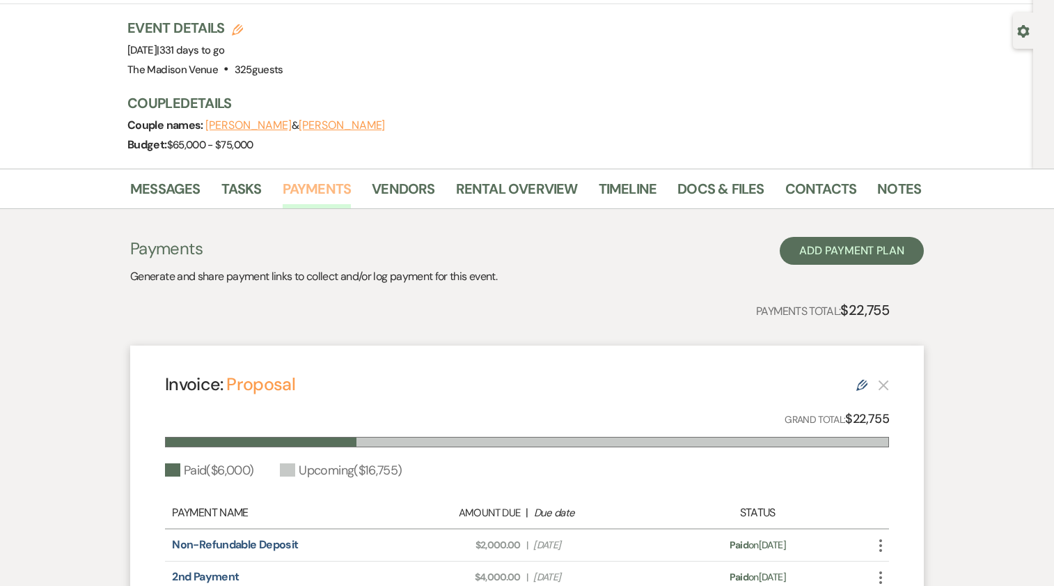
scroll to position [211, 0]
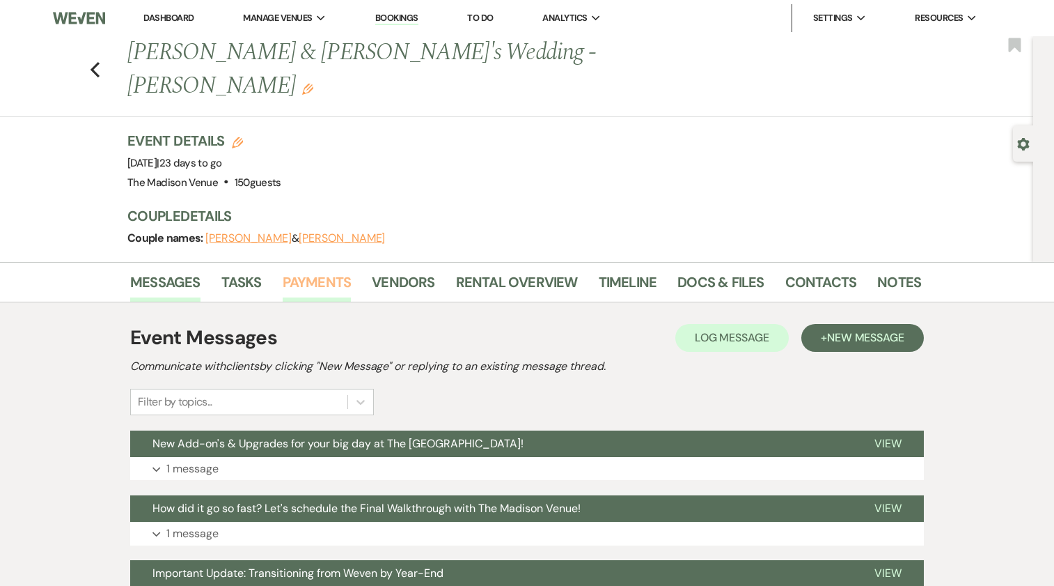
click at [316, 271] on link "Payments" at bounding box center [317, 286] width 69 height 31
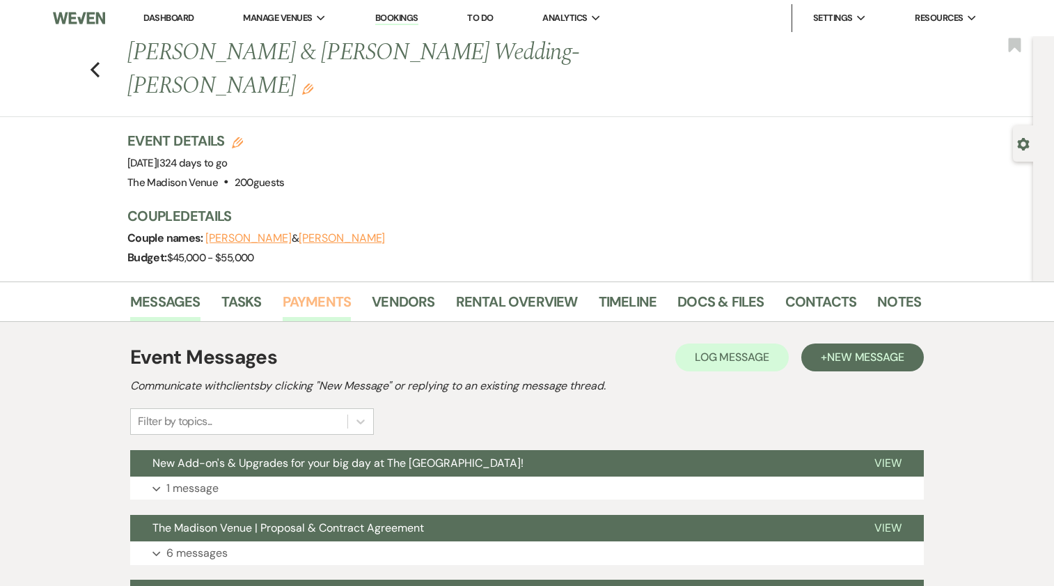
click at [312, 290] on link "Payments" at bounding box center [317, 305] width 69 height 31
